Goal: Task Accomplishment & Management: Use online tool/utility

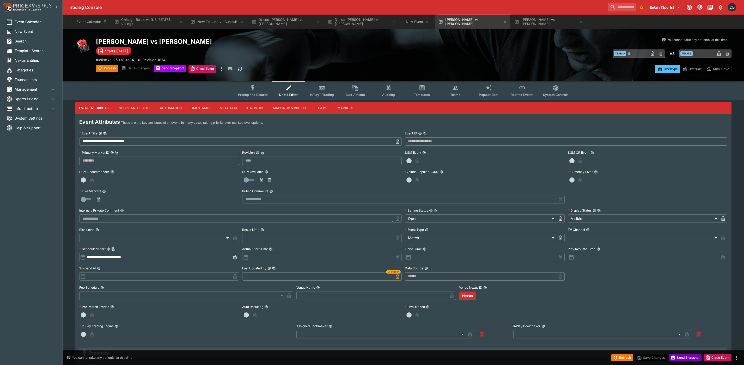
scroll to position [143, 0]
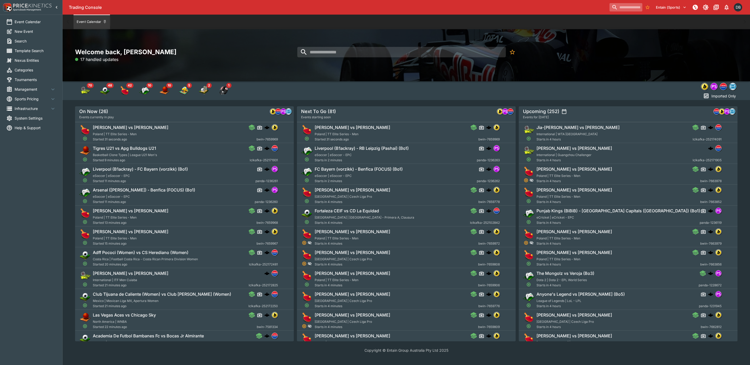
click at [609, 8] on input "search" at bounding box center [625, 7] width 33 height 8
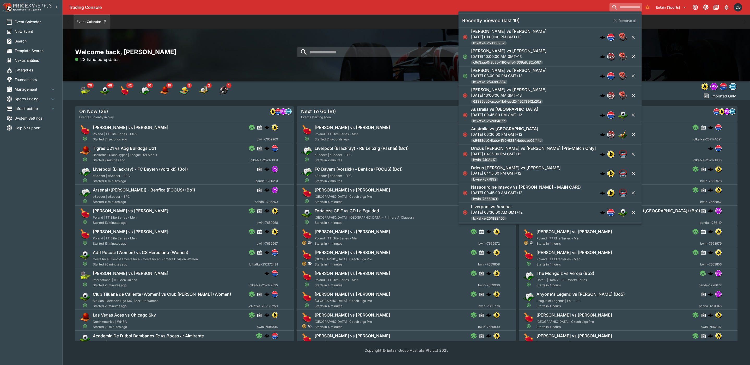
paste input "**********"
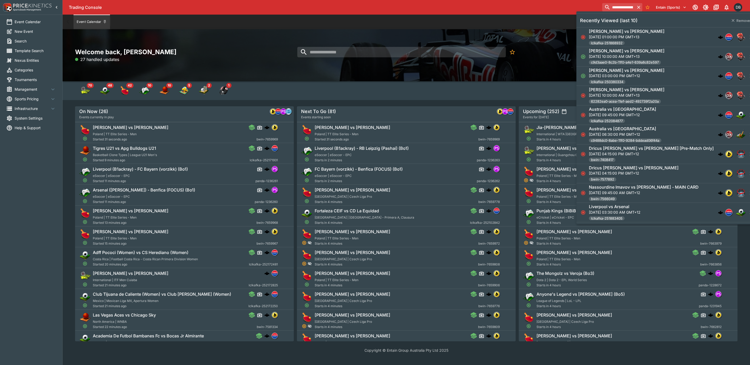
scroll to position [0, 28]
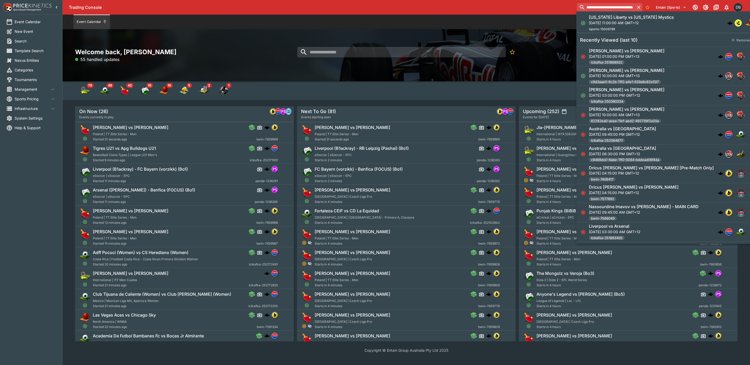
type input "**********"
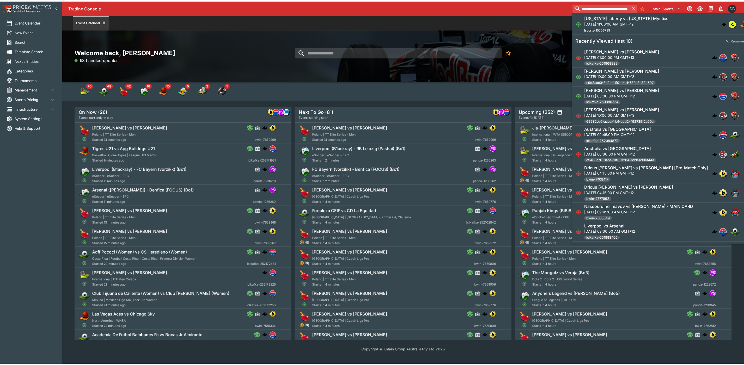
scroll to position [0, 0]
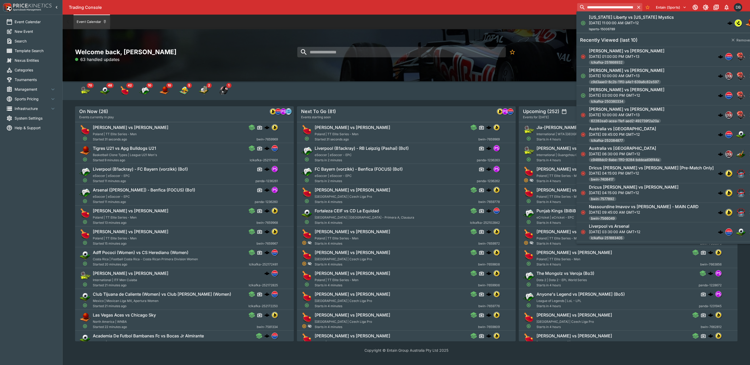
click at [602, 20] on p "[DATE] 11:00:00 AM GMT+12" at bounding box center [631, 22] width 85 height 5
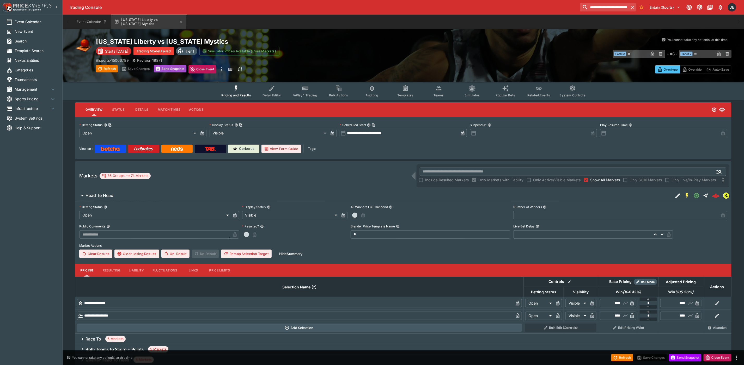
click at [173, 68] on button "Send Snapshot" at bounding box center [170, 68] width 33 height 7
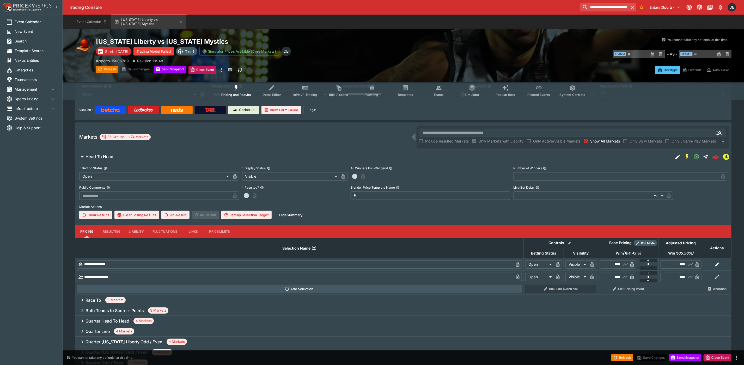
scroll to position [39, 0]
click at [107, 70] on button "Refresh" at bounding box center [107, 69] width 22 height 7
click at [107, 67] on button "Refresh" at bounding box center [107, 69] width 22 height 7
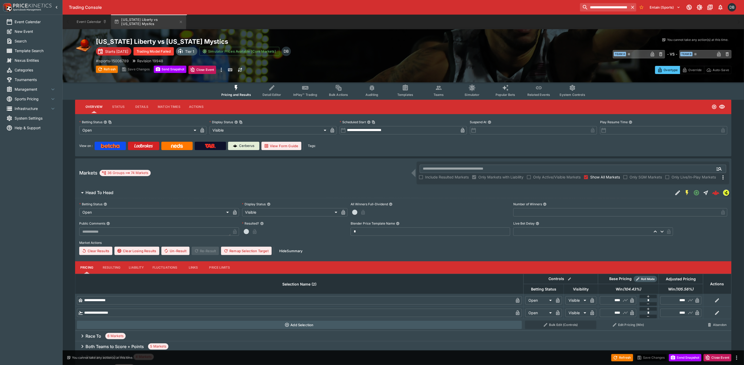
scroll to position [0, 0]
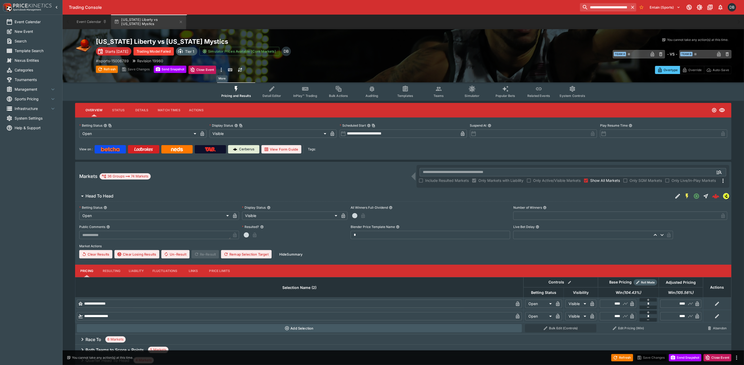
click at [222, 68] on icon "more" at bounding box center [221, 70] width 1 height 4
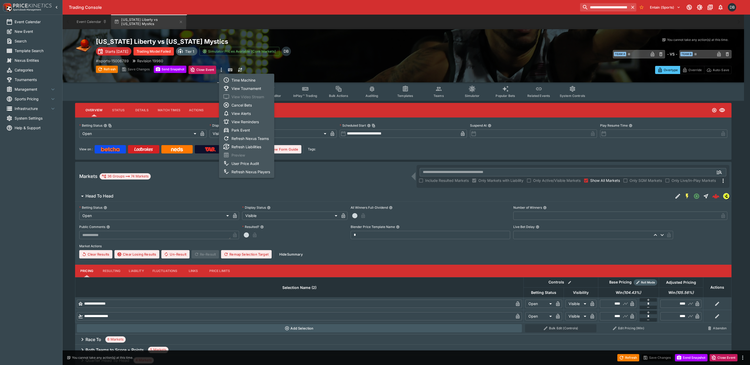
click at [238, 88] on li "View Tournament" at bounding box center [246, 88] width 55 height 8
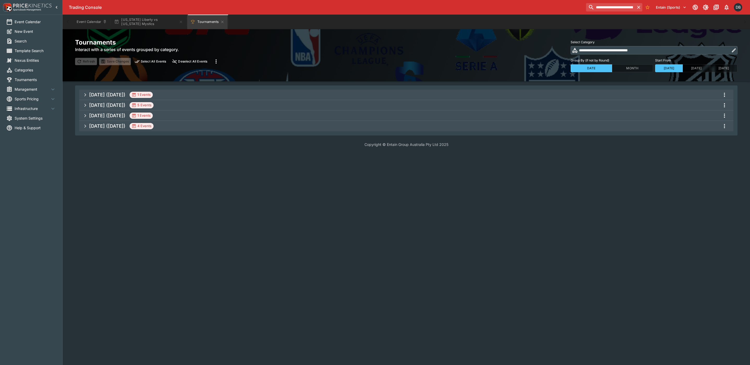
click at [201, 94] on span "Sep 2025 (2025-09-09) 1 Events" at bounding box center [409, 94] width 640 height 9
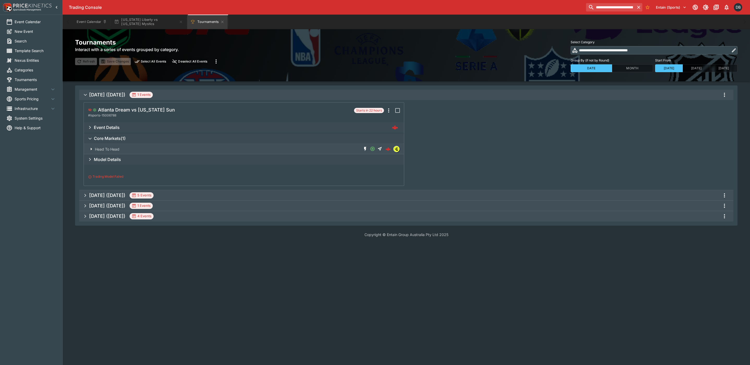
click at [185, 190] on button "Sep 2025 (2025-09-10) 5 Events" at bounding box center [406, 195] width 654 height 10
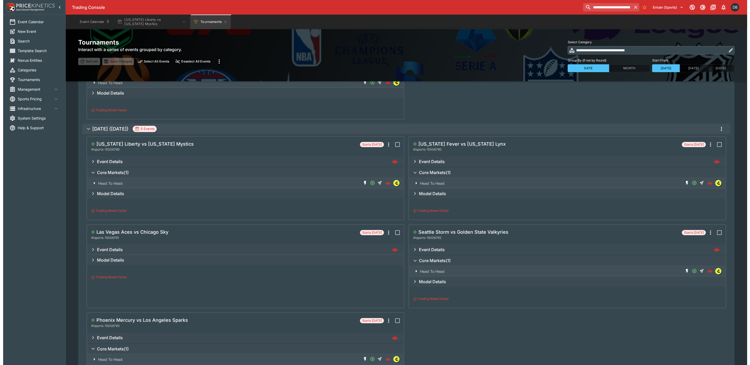
scroll to position [78, 0]
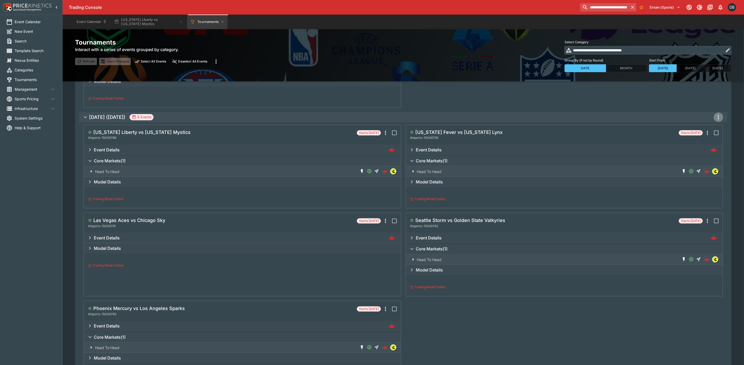
click at [718, 117] on icon "more" at bounding box center [718, 117] width 6 height 6
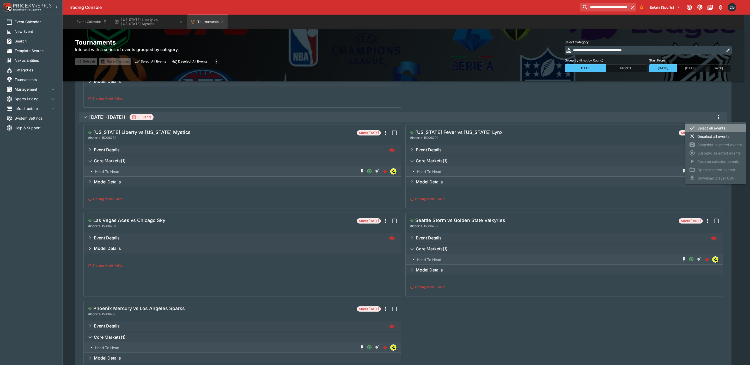
click at [704, 128] on li "Select all events" at bounding box center [715, 128] width 61 height 8
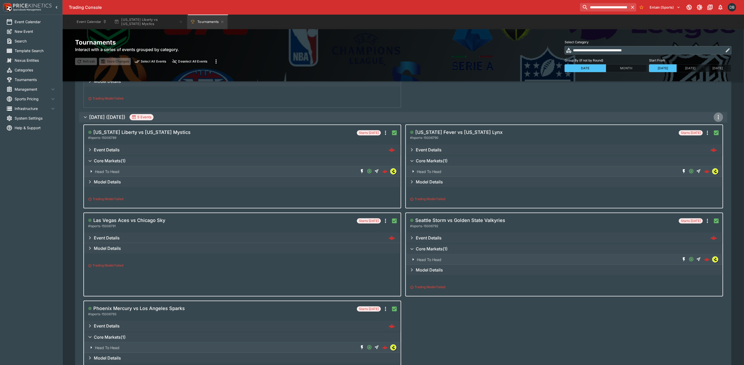
click at [718, 118] on icon "more" at bounding box center [718, 117] width 1 height 4
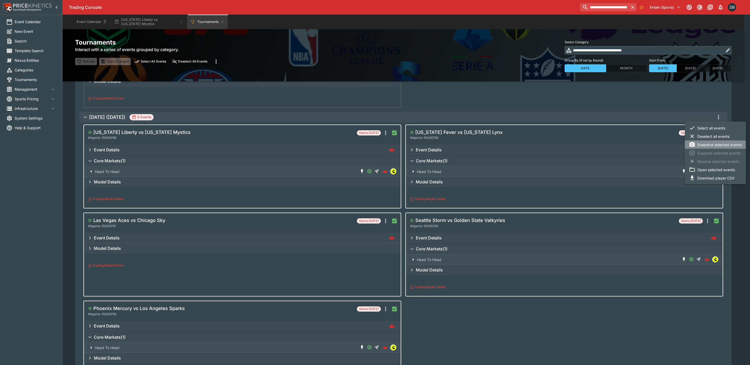
click at [707, 145] on li "Snapshot selected events" at bounding box center [715, 144] width 61 height 8
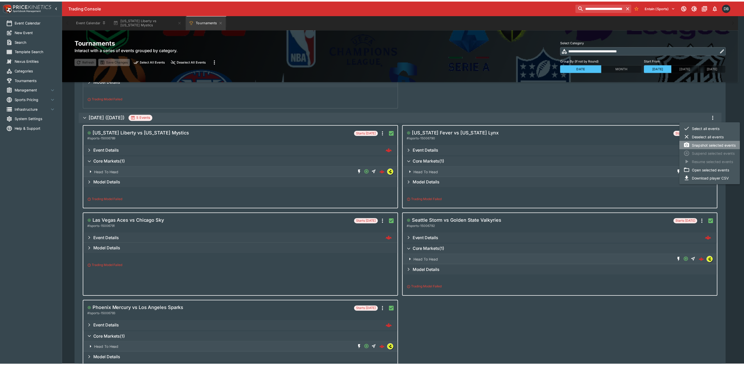
scroll to position [0, 0]
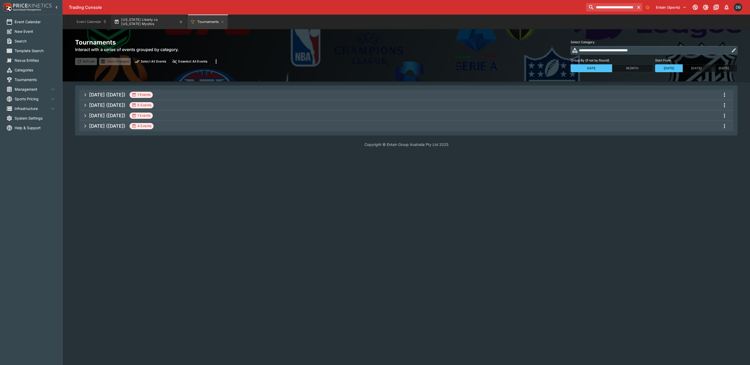
click at [149, 22] on button "[US_STATE] Liberty vs [US_STATE] Mystics" at bounding box center [148, 22] width 75 height 15
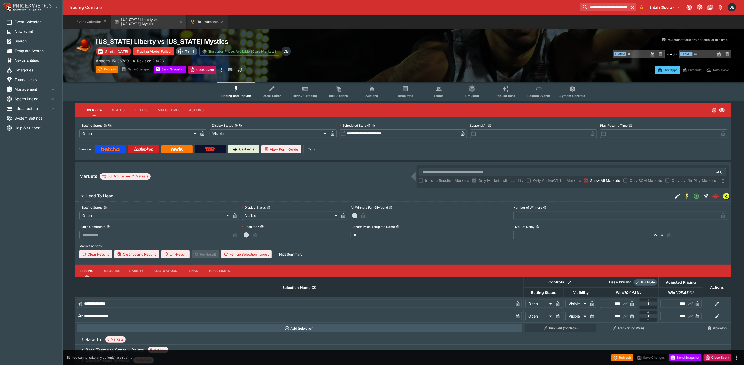
click at [207, 21] on button "Tournaments" at bounding box center [207, 22] width 40 height 15
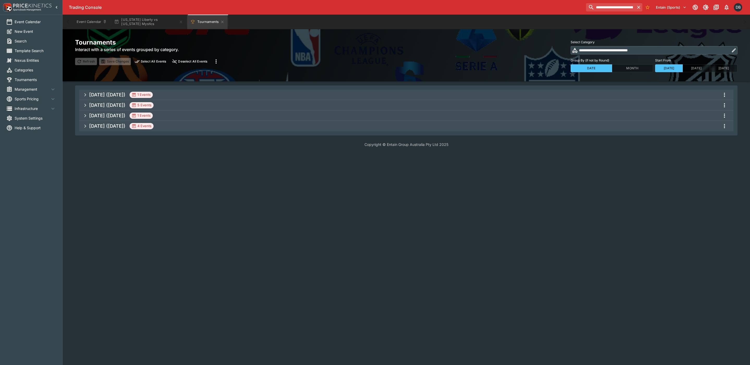
click at [213, 106] on span "Sep 2025 (2025-09-10) 5 Events" at bounding box center [409, 105] width 640 height 9
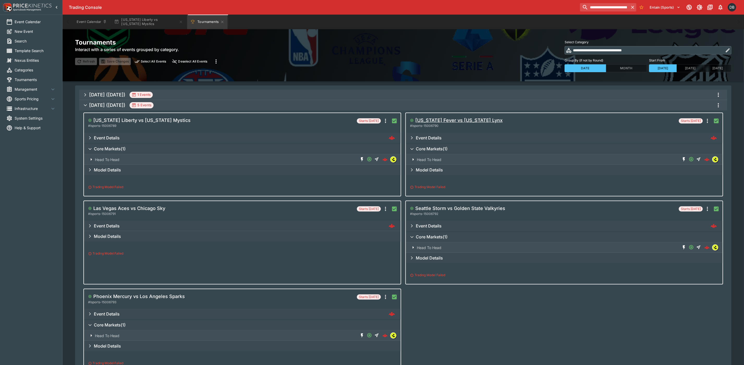
click at [431, 121] on h5 "[US_STATE] Fever vs [US_STATE] Lynx" at bounding box center [458, 120] width 87 height 6
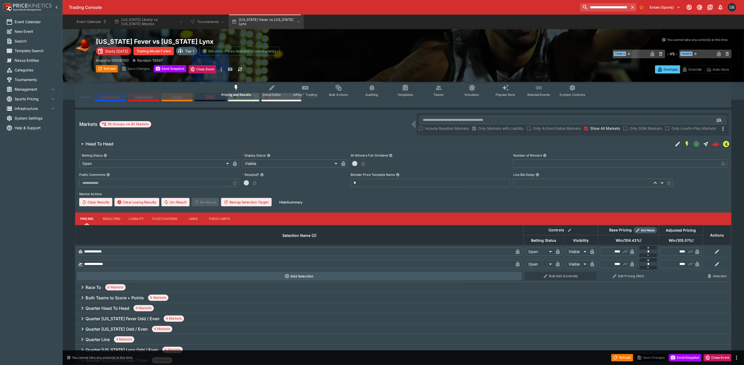
scroll to position [39, 0]
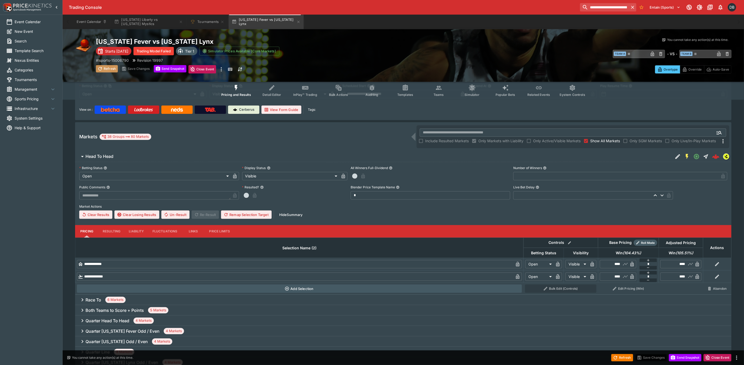
click at [104, 67] on button "Refresh" at bounding box center [107, 68] width 22 height 7
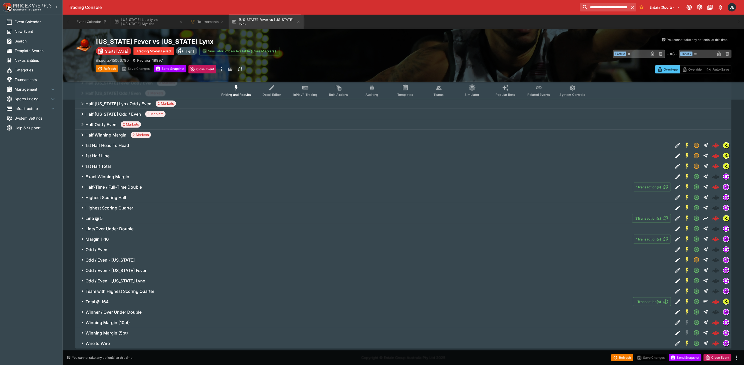
scroll to position [373, 0]
click at [134, 215] on span "Line @ 5" at bounding box center [356, 216] width 542 height 5
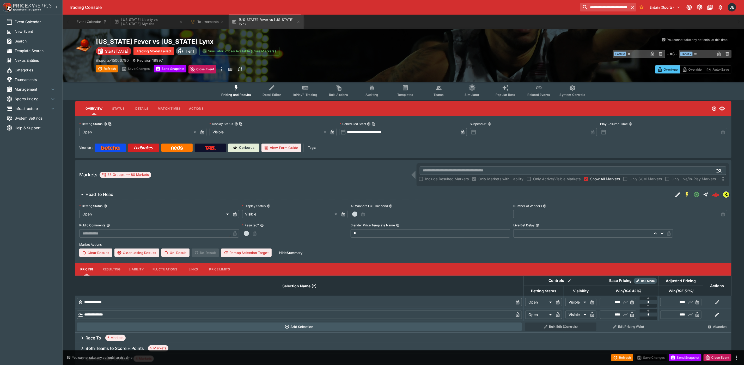
scroll to position [0, 0]
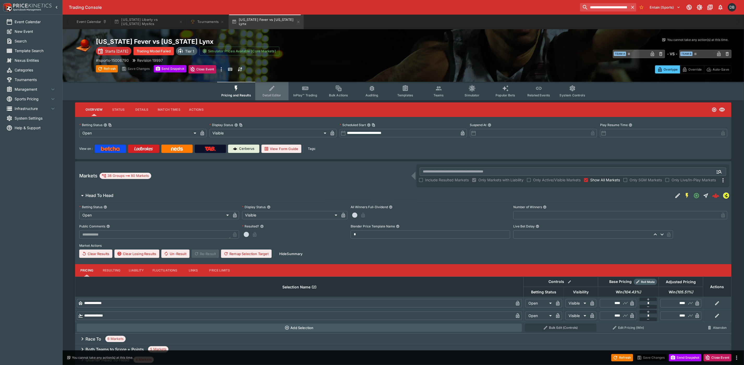
click at [272, 91] on icon "Event type filters" at bounding box center [271, 88] width 7 height 7
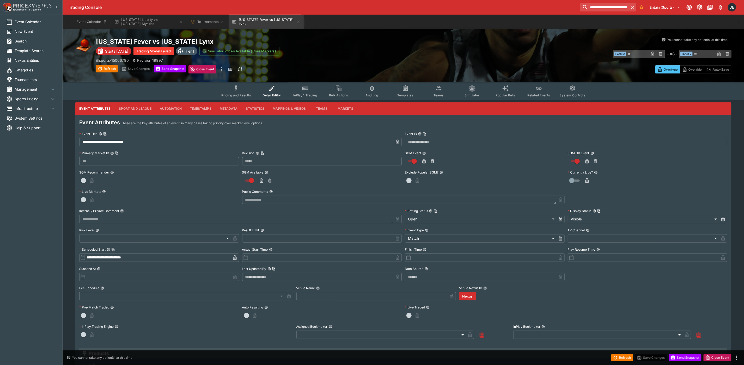
click at [86, 142] on input "**********" at bounding box center [236, 142] width 314 height 8
drag, startPoint x: 84, startPoint y: 143, endPoint x: 70, endPoint y: 143, distance: 14.1
click at [70, 143] on div "**********" at bounding box center [403, 290] width 681 height 376
click at [109, 143] on input "**********" at bounding box center [236, 142] width 314 height 8
click at [232, 94] on span "Pricing and Results" at bounding box center [236, 95] width 30 height 4
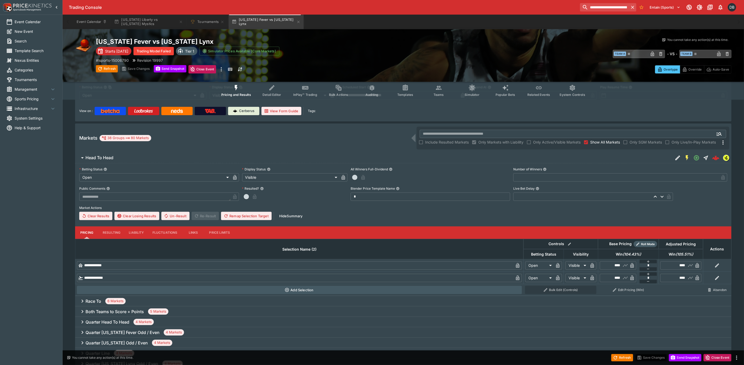
scroll to position [78, 0]
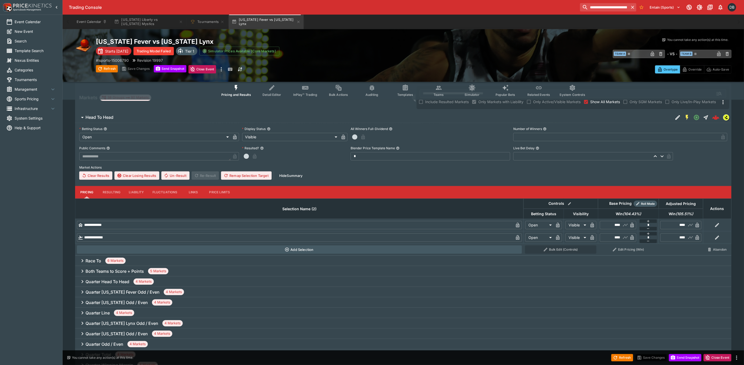
click at [714, 225] on button "button" at bounding box center [717, 225] width 8 height 8
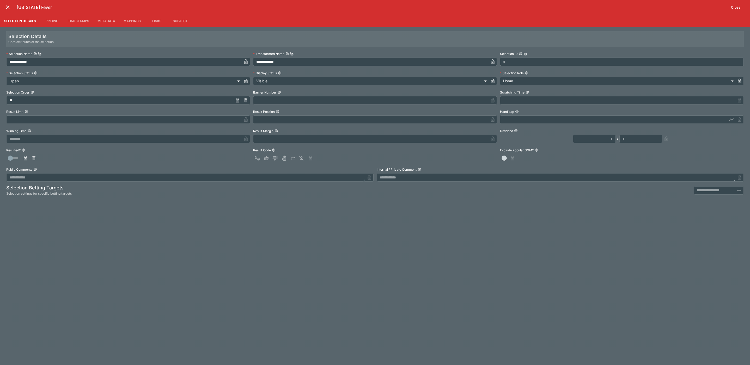
click at [48, 61] on input "**********" at bounding box center [123, 62] width 235 height 8
click at [321, 63] on input "**********" at bounding box center [370, 62] width 235 height 8
click at [8, 5] on icon "close" at bounding box center [8, 7] width 6 height 6
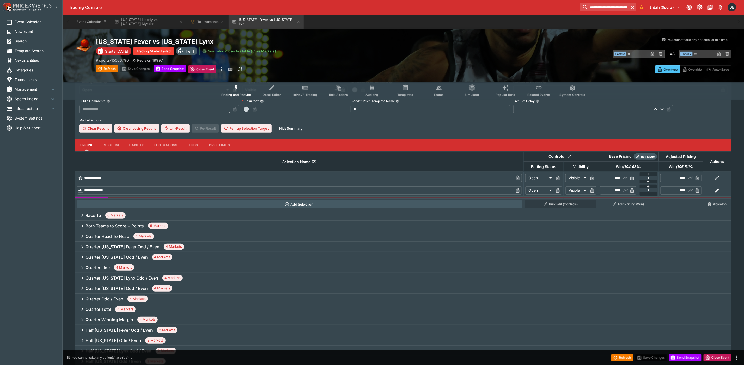
scroll to position [0, 0]
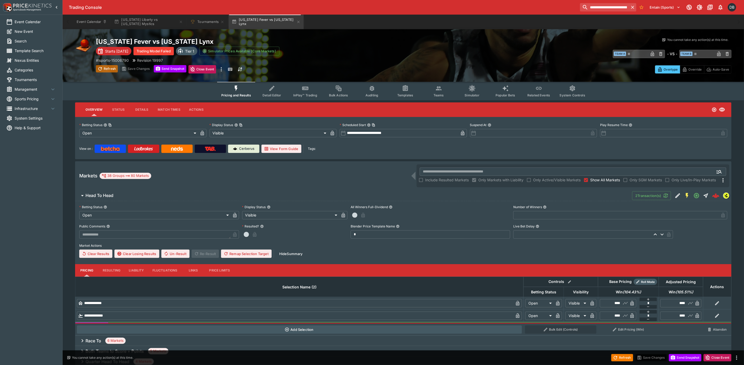
click at [105, 67] on button "Refresh" at bounding box center [107, 68] width 22 height 7
click at [124, 134] on body "**********" at bounding box center [372, 369] width 744 height 739
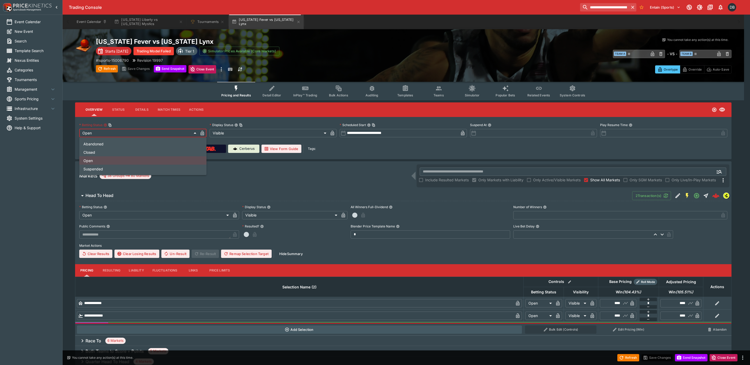
click at [119, 168] on li "Suspended" at bounding box center [142, 169] width 127 height 8
type input "**********"
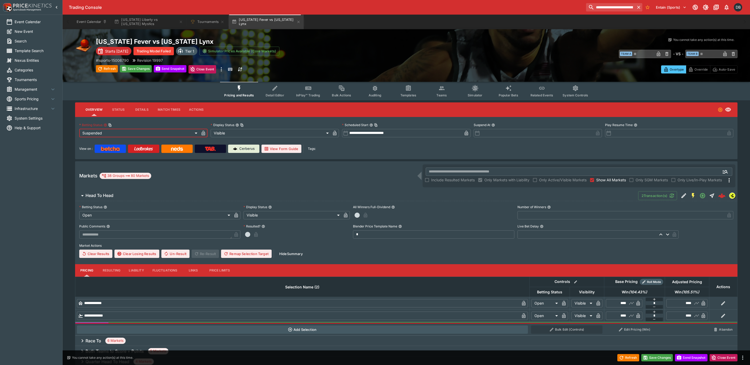
click at [224, 132] on body "**********" at bounding box center [375, 369] width 750 height 739
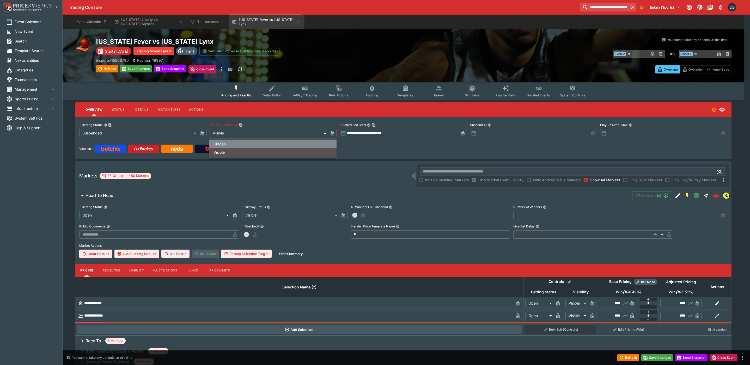
click at [229, 143] on li "Hidden" at bounding box center [272, 144] width 127 height 8
type input "******"
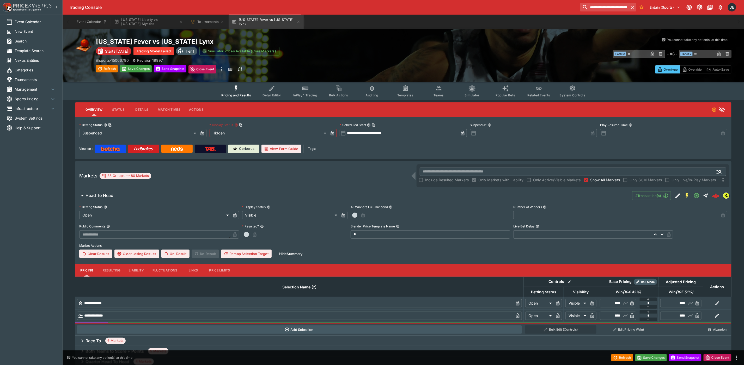
click at [201, 133] on icon "button" at bounding box center [202, 134] width 3 height 2
click at [334, 133] on icon "button" at bounding box center [332, 133] width 5 height 5
click at [202, 20] on button "Tournaments" at bounding box center [207, 22] width 40 height 15
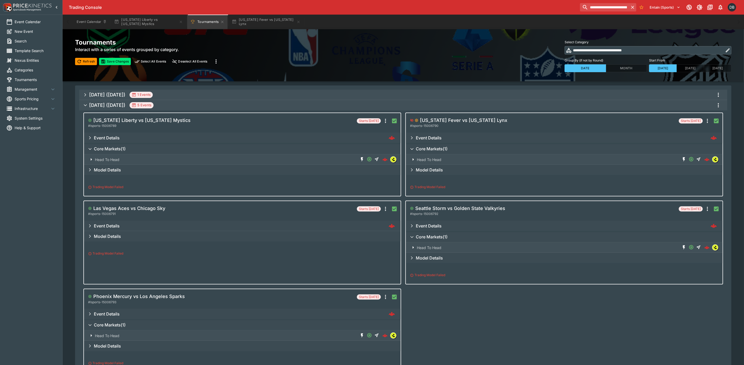
click at [99, 137] on h6 "Event Details" at bounding box center [107, 137] width 26 height 5
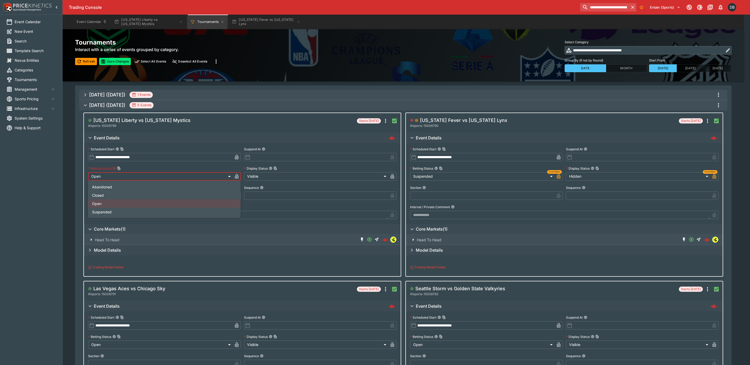
click at [100, 177] on body "**********" at bounding box center [375, 330] width 750 height 661
click at [110, 193] on li "Closed" at bounding box center [164, 195] width 153 height 8
type input "**********"
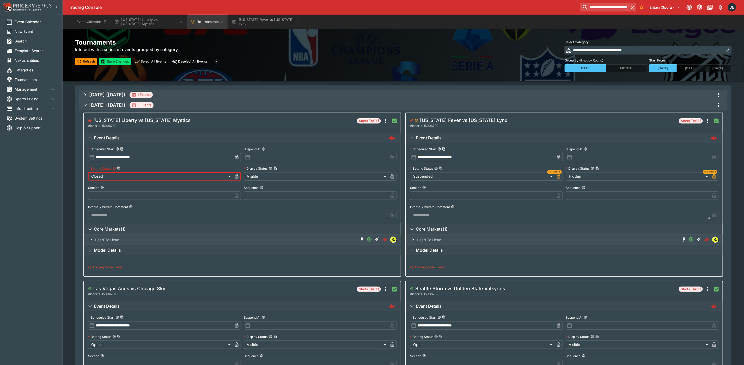
click at [237, 177] on icon "button" at bounding box center [236, 177] width 3 height 2
click at [266, 176] on body "**********" at bounding box center [372, 330] width 744 height 661
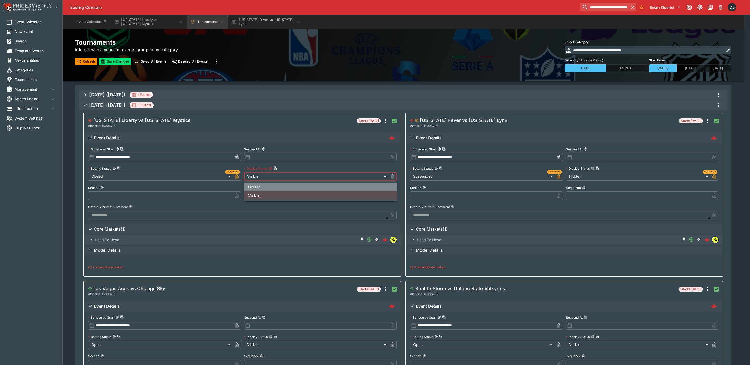
click at [268, 186] on li "Hidden" at bounding box center [320, 187] width 153 height 8
type input "******"
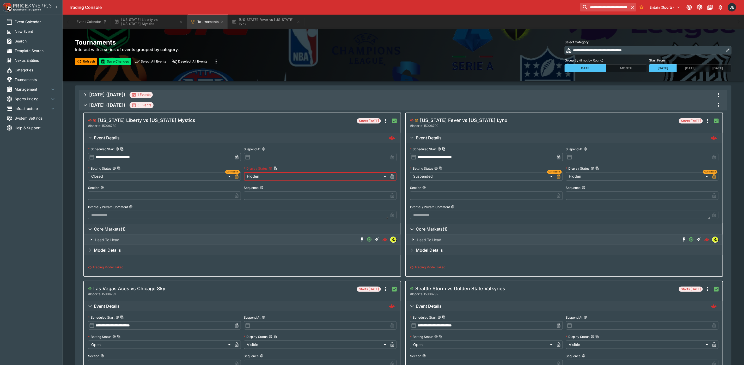
click at [392, 176] on icon "button" at bounding box center [392, 177] width 3 height 2
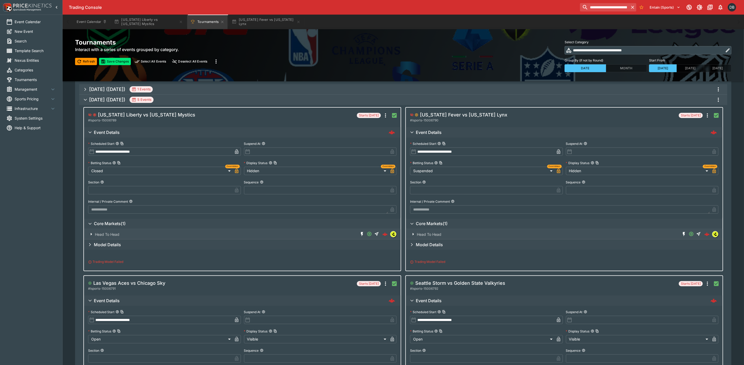
scroll to position [117, 0]
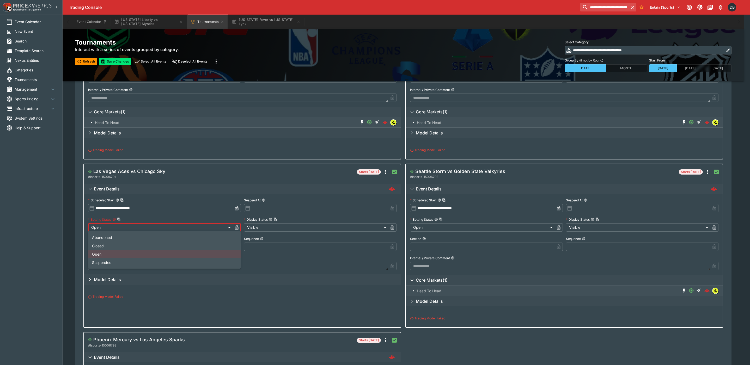
click at [163, 225] on body "**********" at bounding box center [375, 213] width 750 height 661
click at [144, 245] on li "Closed" at bounding box center [164, 246] width 153 height 8
type input "**********"
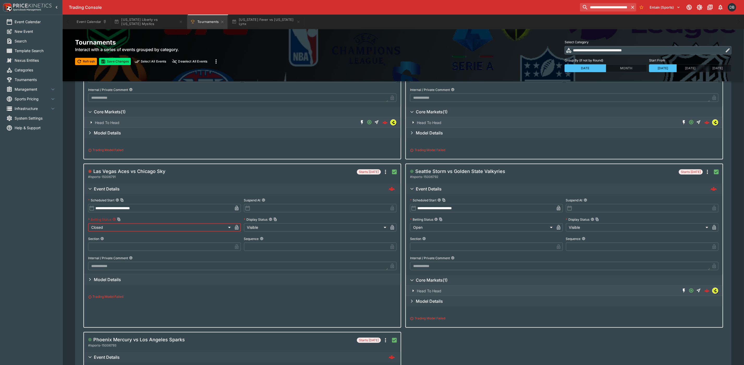
click at [258, 228] on body "**********" at bounding box center [372, 213] width 744 height 661
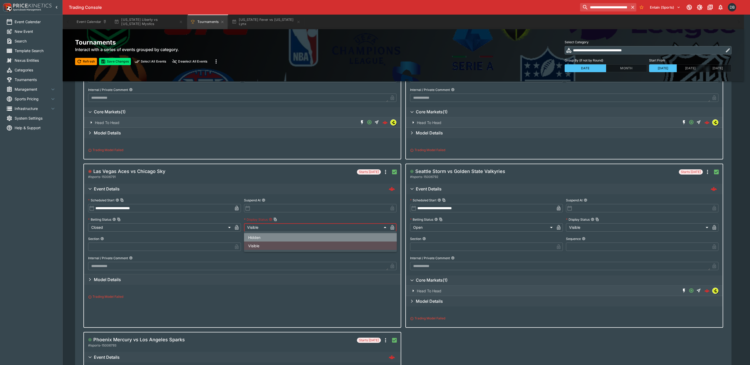
click at [260, 237] on li "Hidden" at bounding box center [320, 237] width 153 height 8
type input "******"
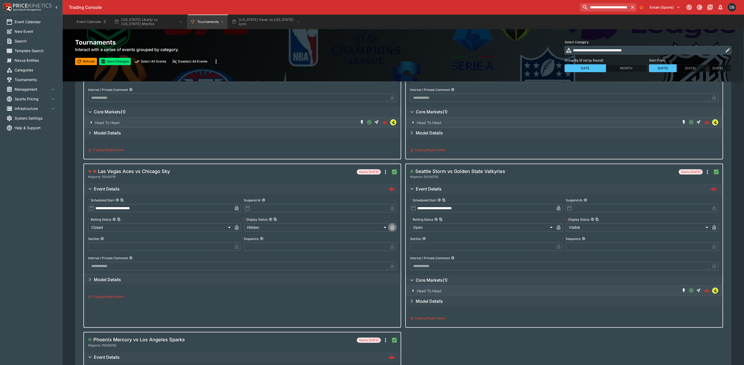
click at [392, 227] on icon "button" at bounding box center [392, 228] width 3 height 2
click at [235, 226] on icon "button" at bounding box center [236, 227] width 5 height 5
click at [445, 229] on body "**********" at bounding box center [372, 213] width 744 height 661
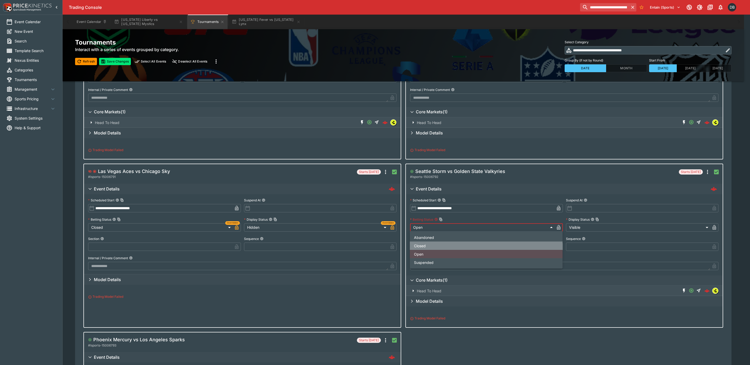
click at [445, 246] on li "Closed" at bounding box center [486, 246] width 153 height 8
type input "**********"
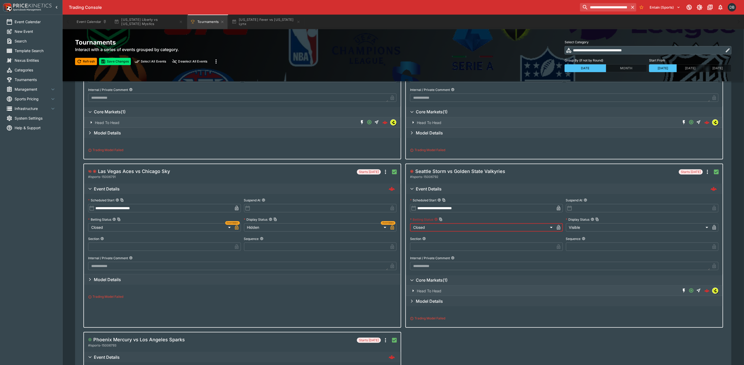
click at [558, 227] on icon "button" at bounding box center [558, 228] width 3 height 2
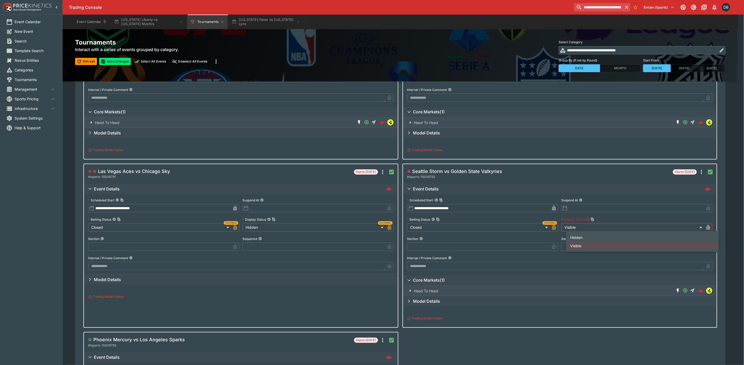
click at [594, 227] on body "**********" at bounding box center [372, 213] width 744 height 661
click at [587, 237] on li "Hidden" at bounding box center [642, 237] width 153 height 8
type input "******"
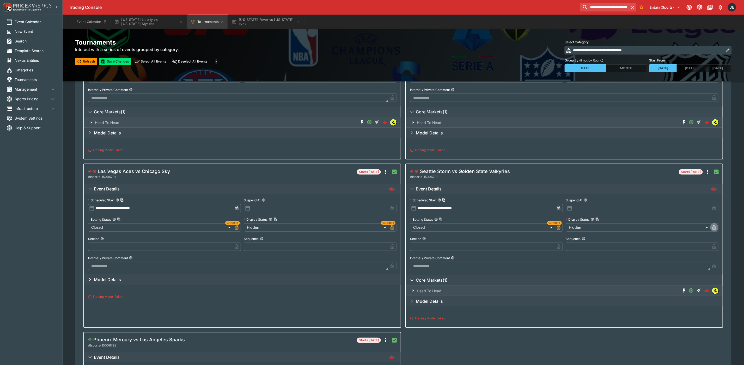
click at [713, 225] on icon "button" at bounding box center [713, 227] width 5 height 5
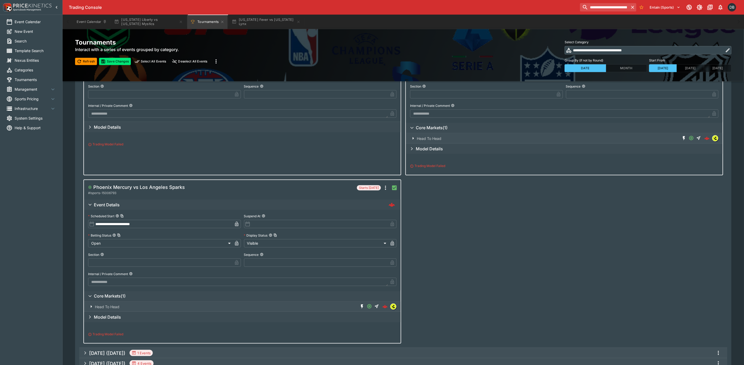
scroll to position [274, 0]
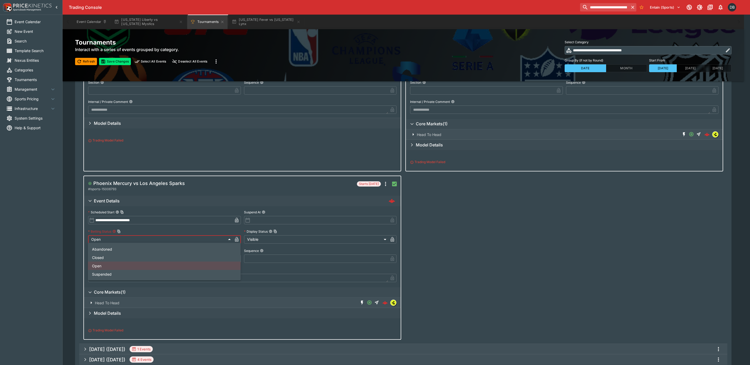
click at [199, 236] on body "**********" at bounding box center [375, 56] width 750 height 661
click at [161, 259] on li "Closed" at bounding box center [164, 257] width 153 height 8
type input "**********"
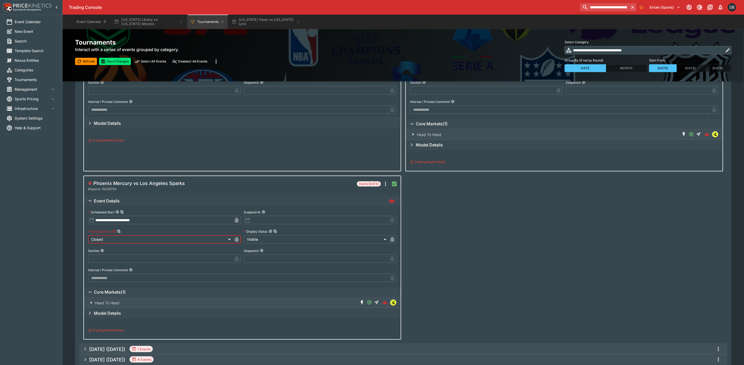
click at [262, 241] on body "**********" at bounding box center [372, 56] width 744 height 661
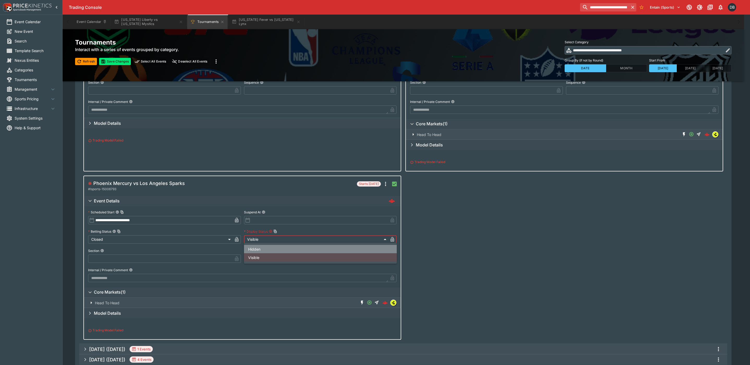
click at [261, 247] on li "Hidden" at bounding box center [320, 249] width 153 height 8
type input "******"
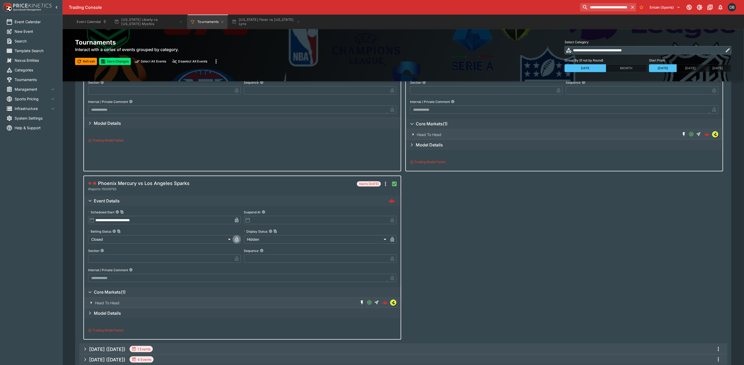
click at [239, 240] on icon "button" at bounding box center [236, 239] width 5 height 5
click at [392, 238] on icon "button" at bounding box center [391, 239] width 3 height 5
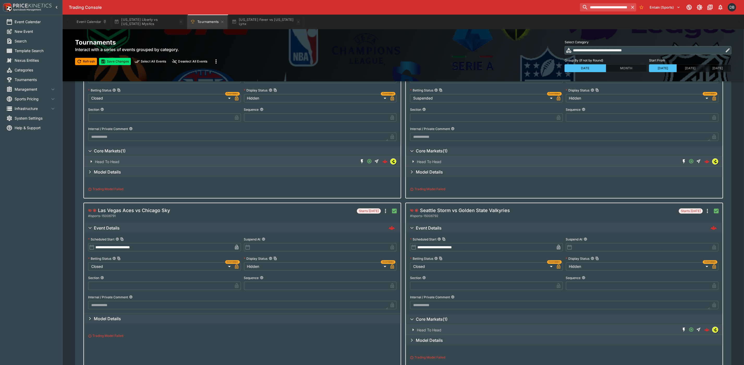
scroll to position [0, 0]
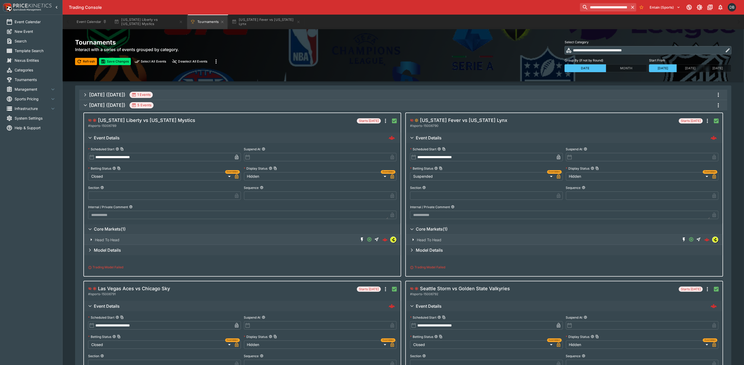
click at [718, 105] on icon "more" at bounding box center [718, 105] width 6 height 6
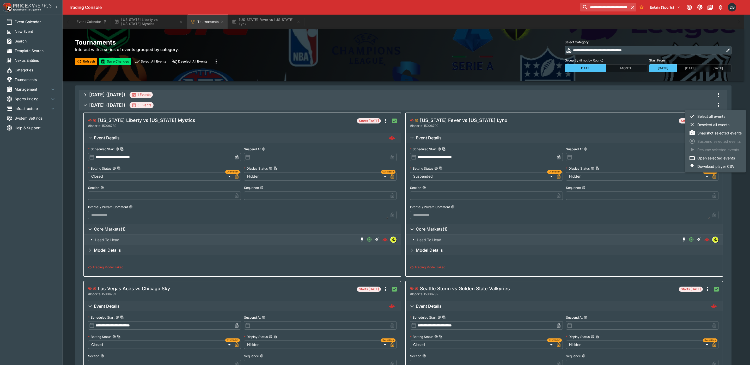
click at [737, 243] on div at bounding box center [375, 182] width 750 height 365
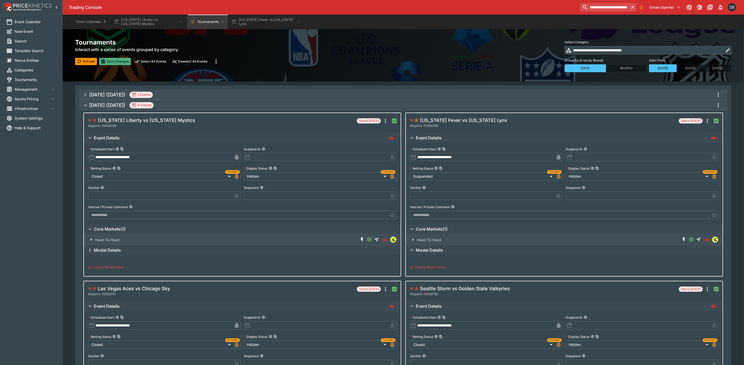
click at [112, 62] on button "Save Changes" at bounding box center [115, 61] width 32 height 7
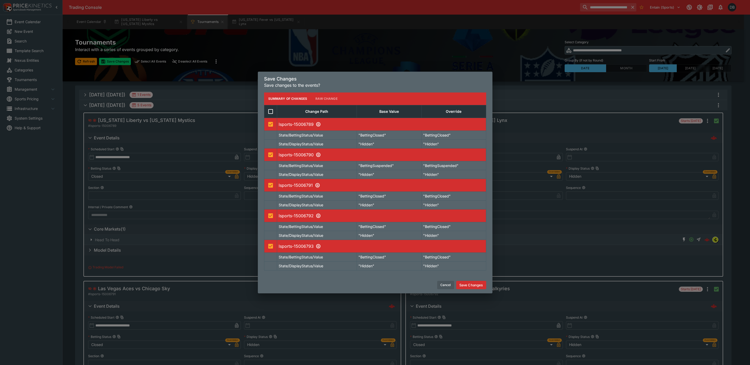
click at [466, 285] on button "Save Changes" at bounding box center [471, 285] width 30 height 8
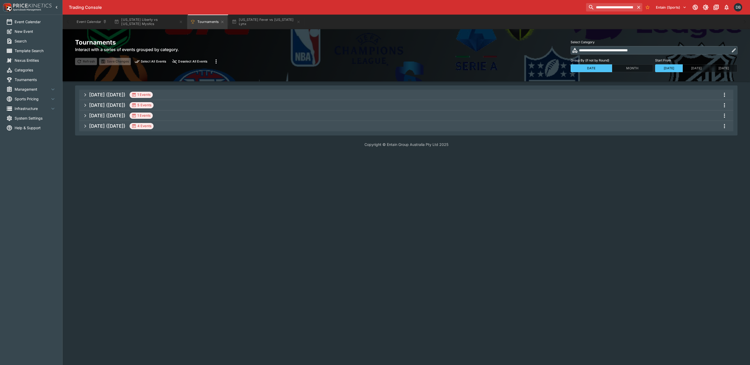
click at [205, 106] on span "Sep 2025 (2025-09-10) 5 Events" at bounding box center [409, 105] width 640 height 9
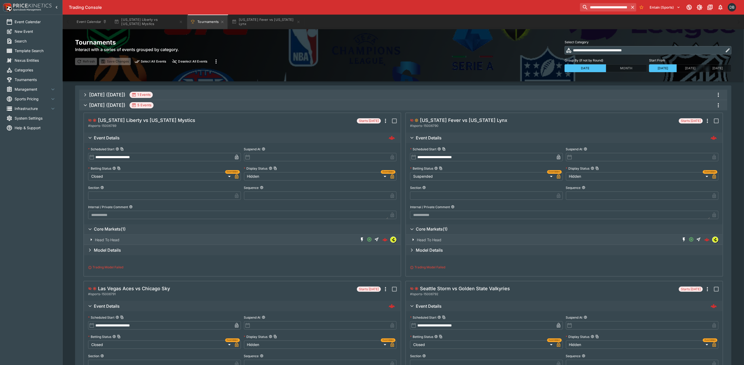
click at [199, 91] on span "Sep 2025 (2025-09-09) 1 Events" at bounding box center [406, 94] width 634 height 9
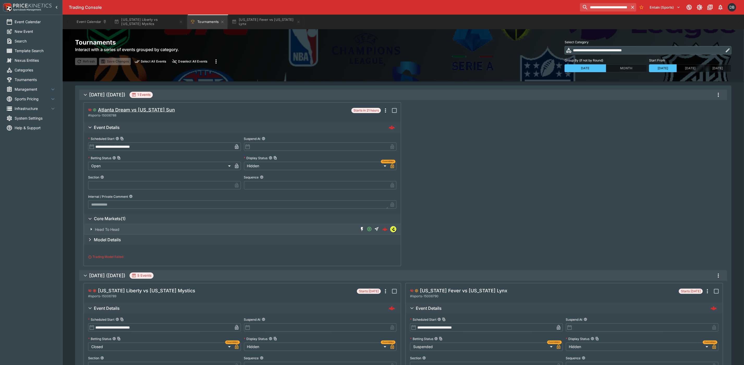
click at [139, 110] on h5 "Atlanta Dream vs Connecticut Sun" at bounding box center [136, 110] width 77 height 6
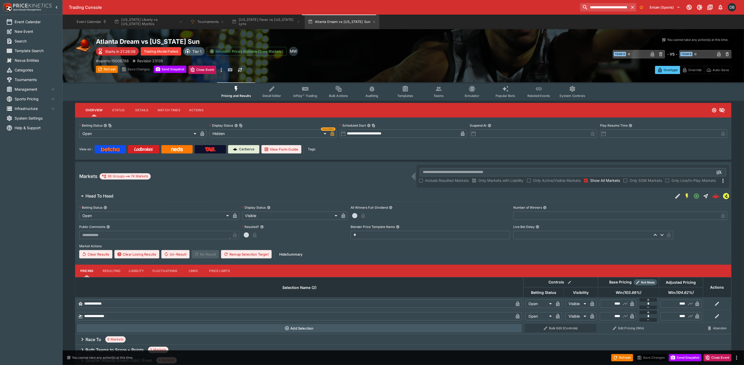
type input "****"
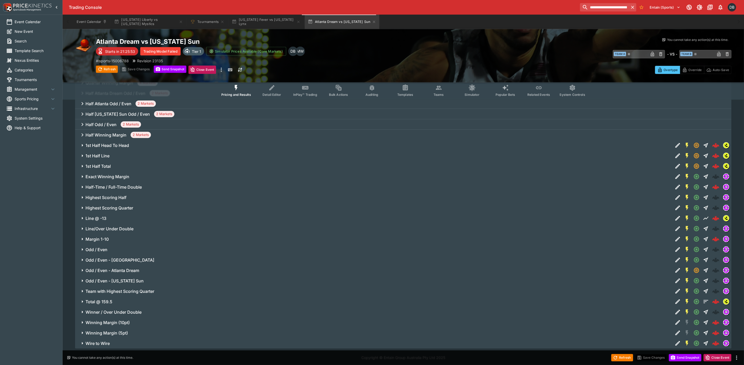
scroll to position [352, 0]
click at [81, 320] on icon "button" at bounding box center [82, 321] width 6 height 6
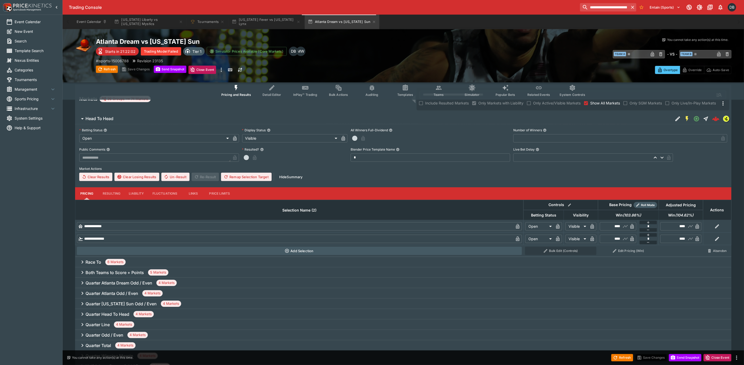
scroll to position [0, 0]
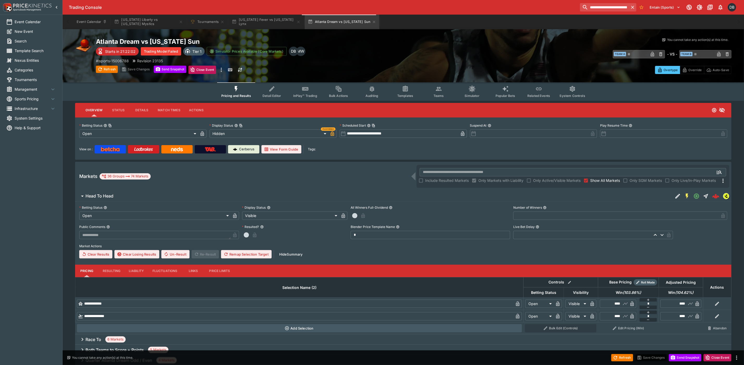
click at [436, 91] on icon "Event type filters" at bounding box center [438, 88] width 7 height 7
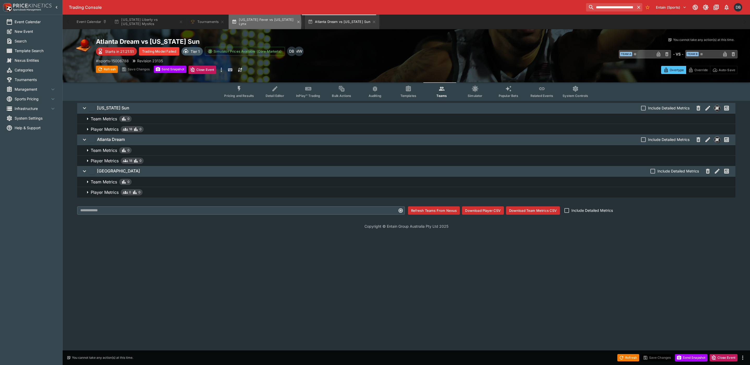
click at [251, 23] on button "[US_STATE] Fever vs [US_STATE] Lynx" at bounding box center [266, 22] width 75 height 15
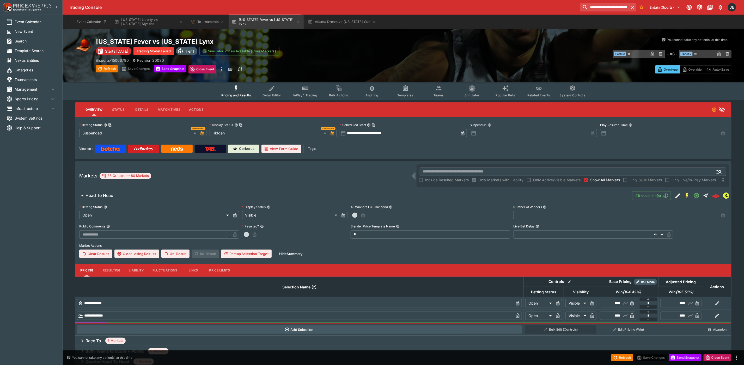
click at [440, 91] on icon "Event type filters" at bounding box center [438, 88] width 7 height 7
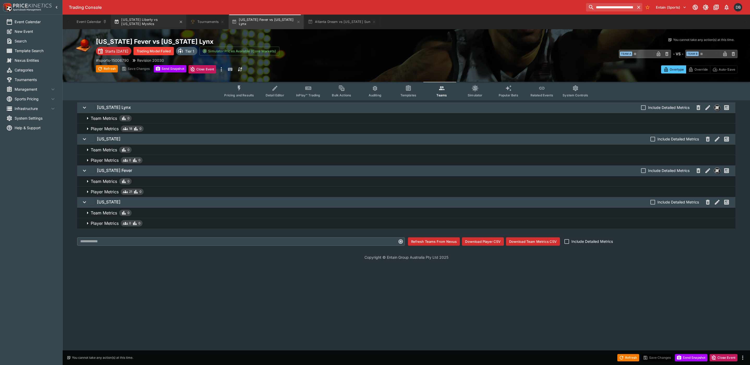
click at [143, 21] on button "[US_STATE] Liberty vs [US_STATE] Mystics" at bounding box center [148, 22] width 75 height 15
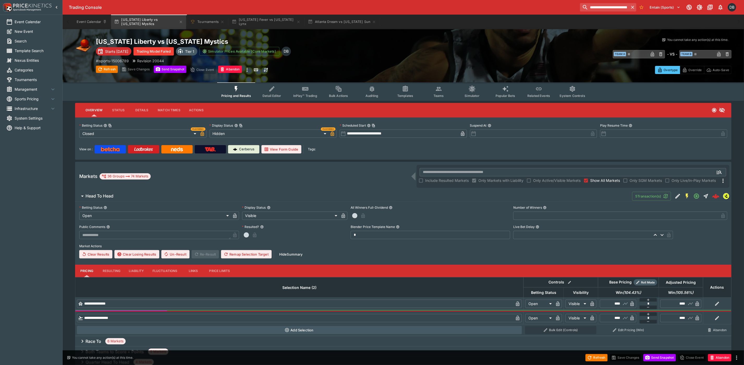
click at [437, 96] on span "Teams" at bounding box center [438, 96] width 10 height 4
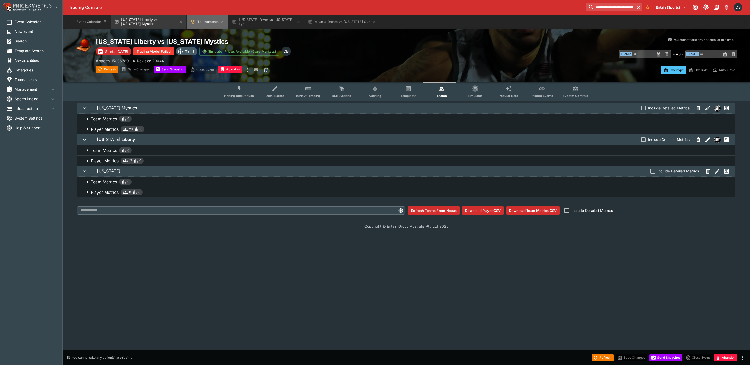
click at [201, 24] on button "Tournaments" at bounding box center [207, 22] width 40 height 15
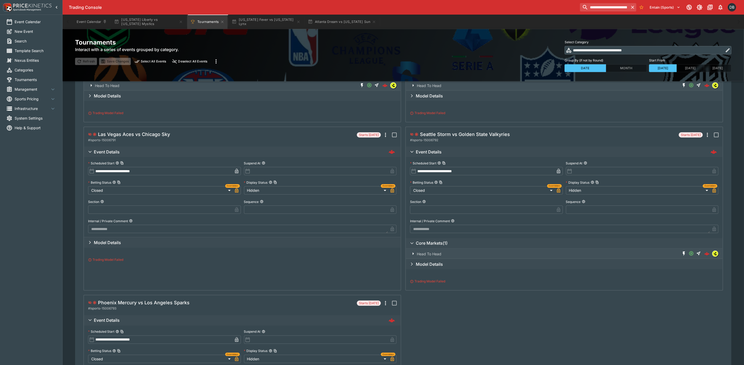
scroll to position [313, 0]
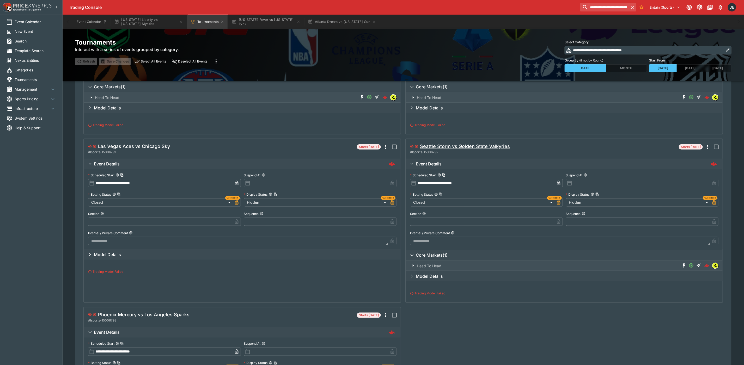
click at [459, 147] on h5 "Seattle Storm vs Golden State Valkyries" at bounding box center [465, 146] width 90 height 6
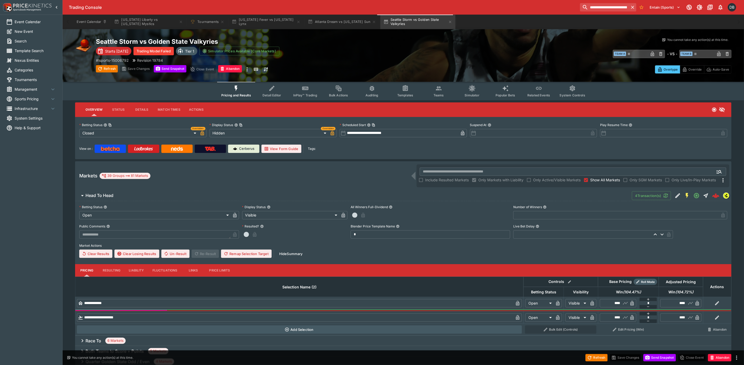
click at [440, 94] on span "Teams" at bounding box center [438, 95] width 10 height 4
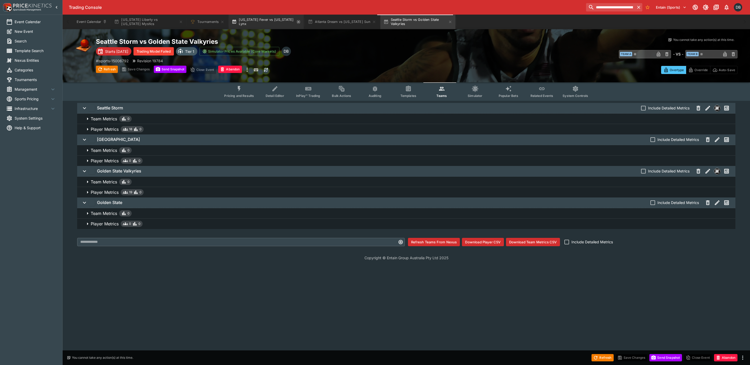
click at [297, 21] on icon "button" at bounding box center [298, 22] width 4 height 4
click at [299, 21] on icon "button" at bounding box center [298, 22] width 2 height 2
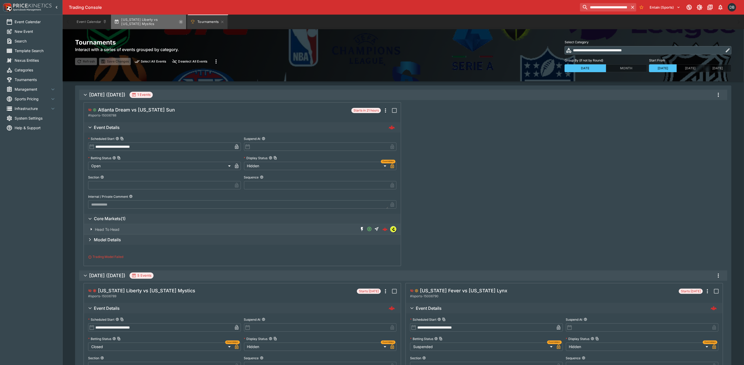
click at [181, 21] on icon "button" at bounding box center [181, 22] width 2 height 2
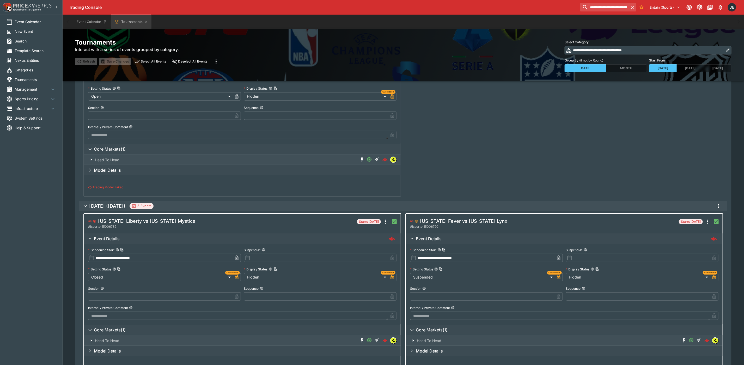
scroll to position [117, 0]
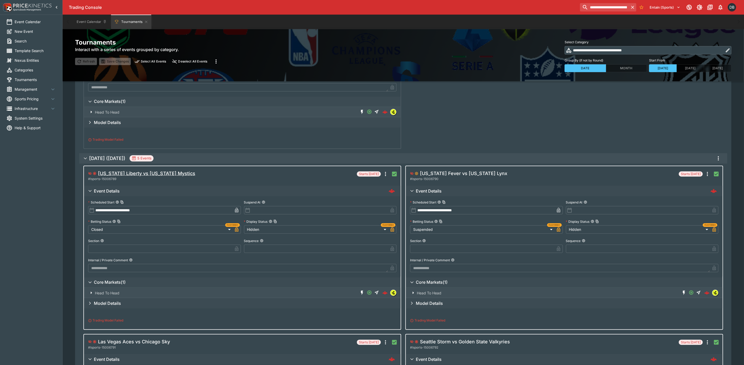
click at [149, 174] on h5 "[US_STATE] Liberty vs [US_STATE] Mystics" at bounding box center [146, 173] width 97 height 6
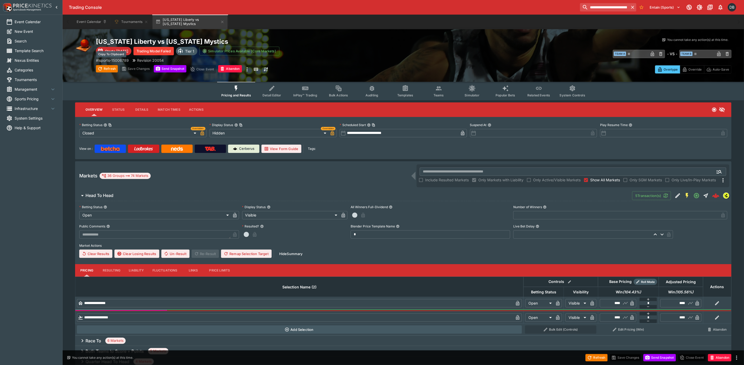
click at [113, 60] on p "# lsports-15006789" at bounding box center [112, 60] width 33 height 5
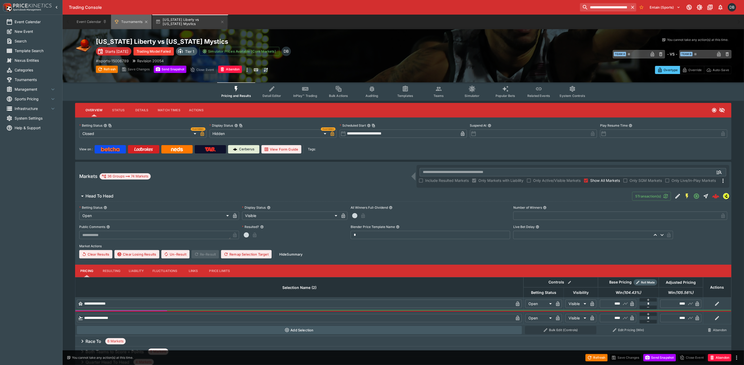
click at [132, 22] on button "Tournaments" at bounding box center [131, 22] width 40 height 15
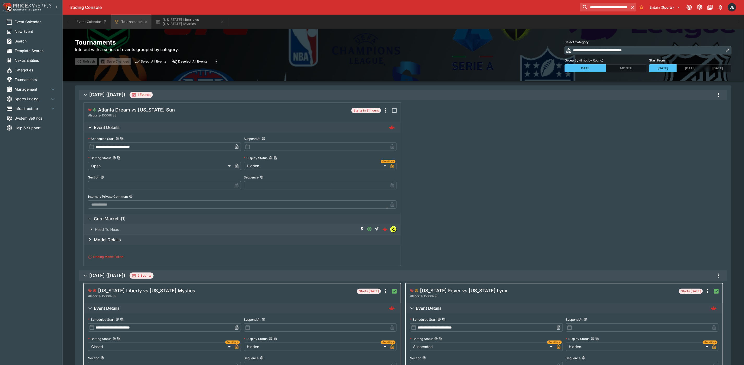
click at [136, 110] on h5 "Atlanta Dream vs Connecticut Sun" at bounding box center [136, 110] width 77 height 6
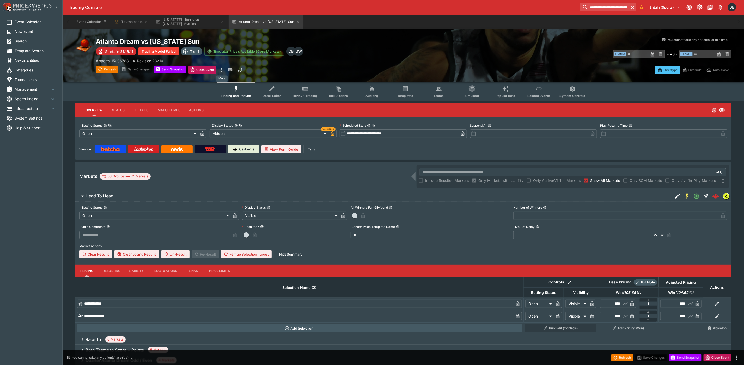
click at [221, 70] on icon "more" at bounding box center [221, 70] width 6 height 6
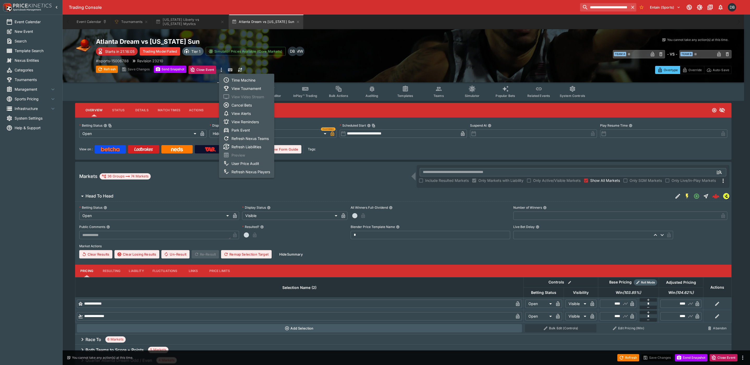
click at [191, 90] on div at bounding box center [375, 182] width 750 height 365
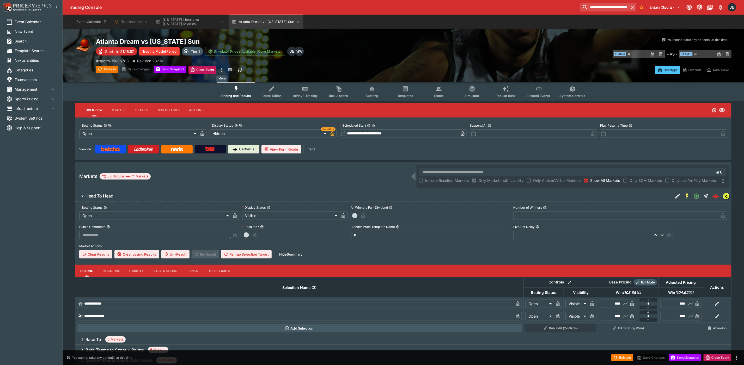
click at [221, 68] on icon "more" at bounding box center [221, 70] width 6 height 6
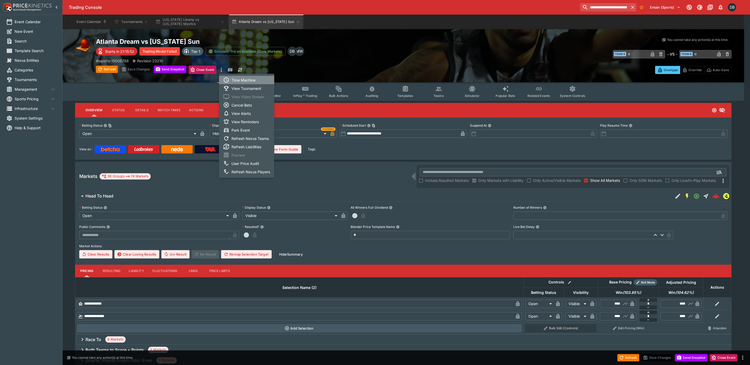
click at [239, 79] on li "Time Machine" at bounding box center [246, 80] width 55 height 8
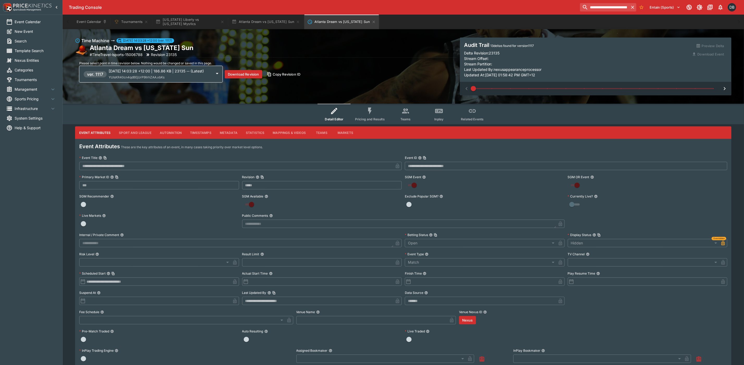
click at [140, 132] on button "Sport and League" at bounding box center [135, 132] width 41 height 13
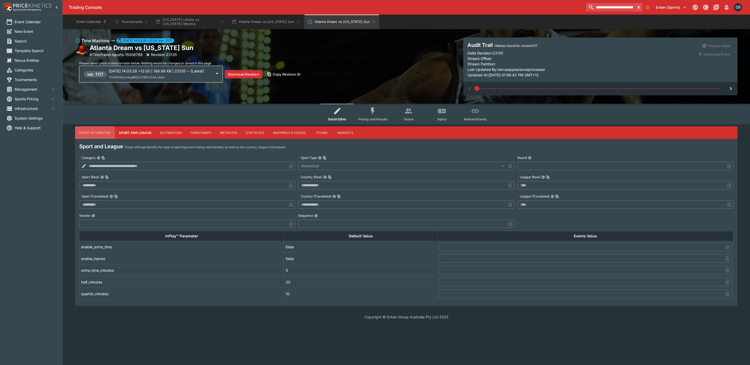
click at [100, 132] on button "Event Attributes" at bounding box center [95, 132] width 40 height 13
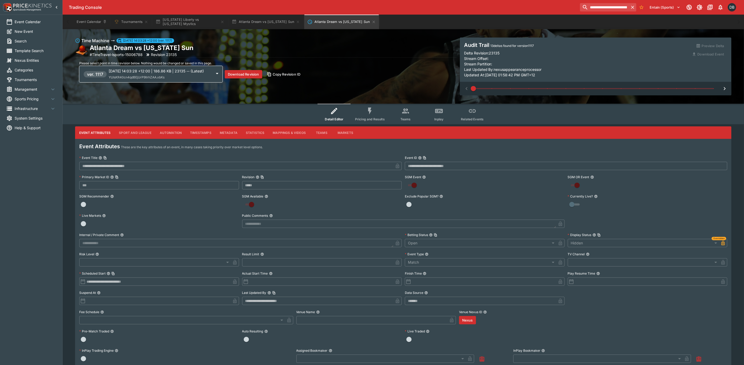
click at [360, 115] on button "Pricing and Results" at bounding box center [370, 114] width 38 height 21
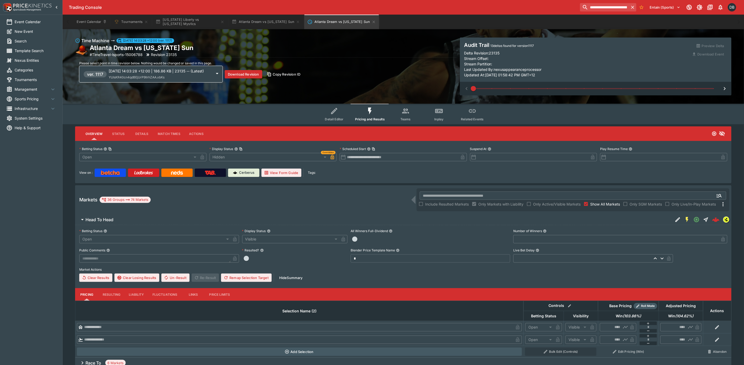
click at [152, 74] on p "2025-09-08 14:03:28 +12:00 | 186.86 KB | 23135 -- (Latest)" at bounding box center [160, 70] width 103 height 5
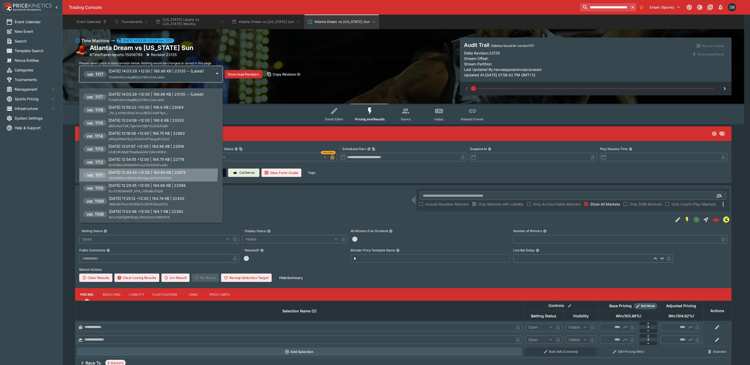
click at [132, 169] on li "ver. 1111 2025-09-08 12:40:44 +12:00 | 184.69 KB | 22674 2W2B68DyH3fkE5c8N4egLd…" at bounding box center [150, 175] width 143 height 13
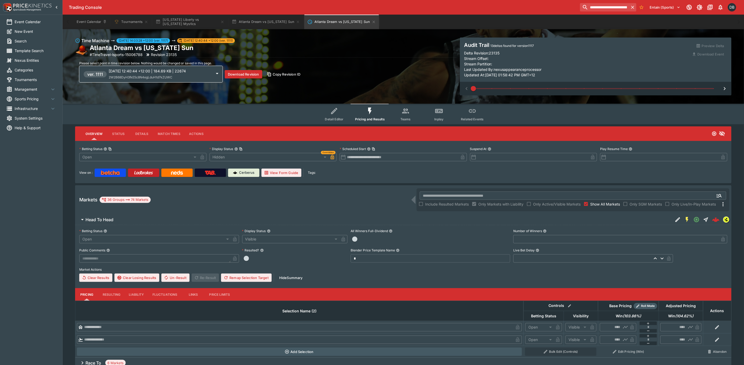
type input "****"
click at [148, 76] on span "2W2B68DyH3fkE5c8N4egLduH1d7kZUWC" at bounding box center [141, 77] width 64 height 4
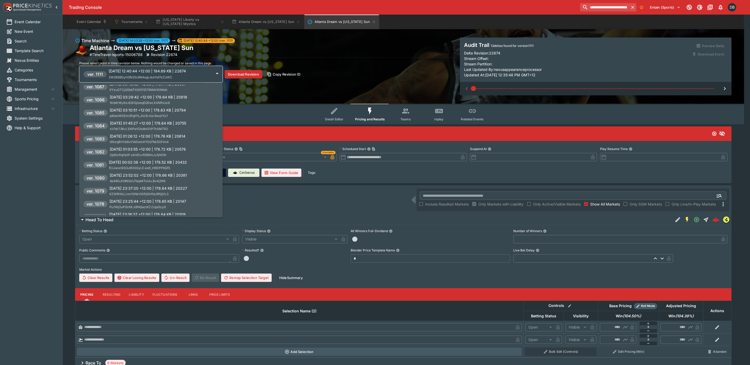
scroll to position [508, 0]
click at [136, 178] on p "2025-09-07 20:14:15 +12:00 | 178.68 KB | 19704" at bounding box center [146, 179] width 75 height 5
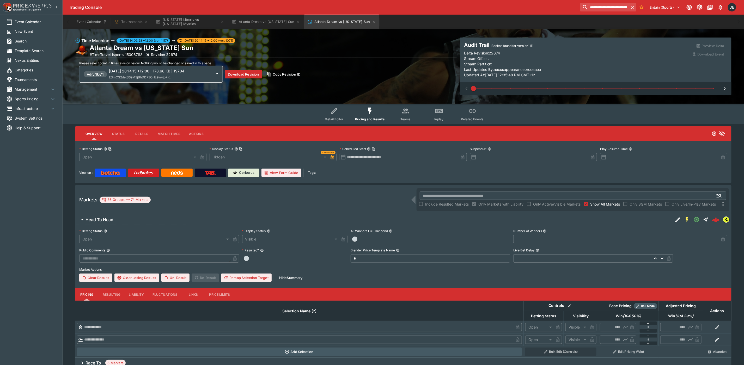
type input "****"
click at [143, 78] on span "ESmCS2detS69M3jBhDD73QHL9wyjbPK." at bounding box center [140, 77] width 62 height 4
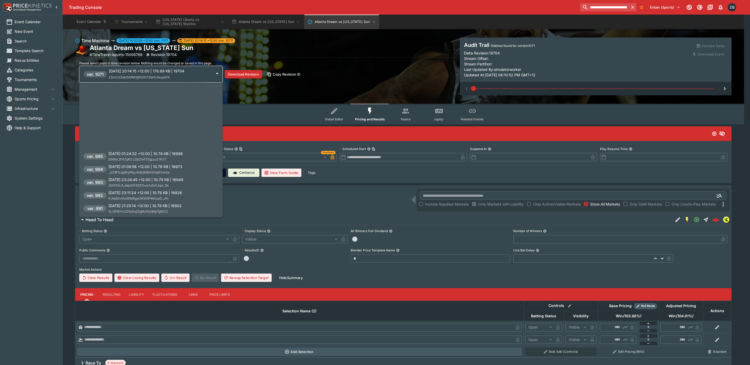
scroll to position [1615, 0]
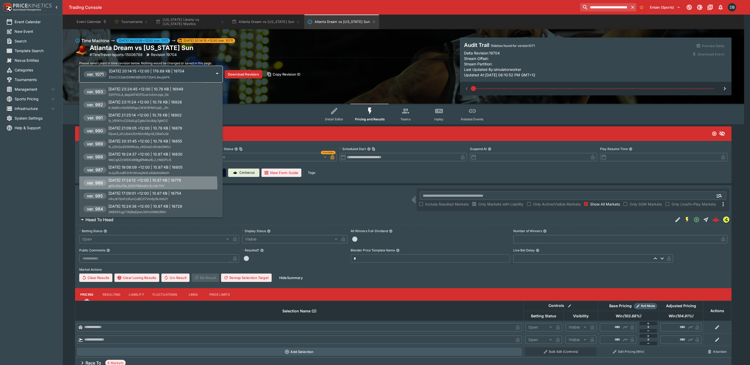
click at [142, 185] on span "gKEcRQJf3o_fj3Q17B8XdOr3Ltr9c7XY" at bounding box center [136, 186] width 56 height 4
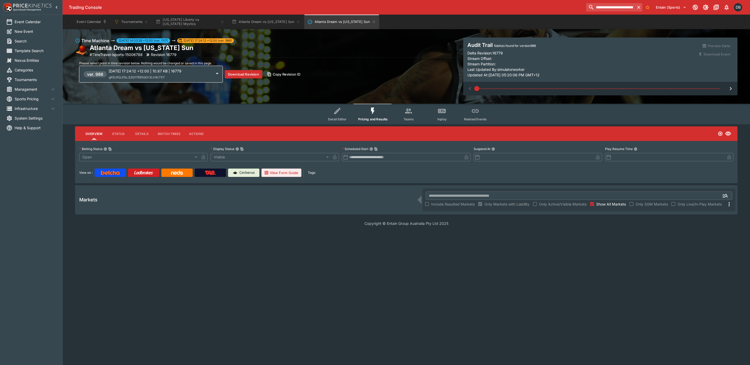
click at [137, 77] on span "gKEcRQJf3o_fj3Q17B8XdOr3Ltr9c7XY" at bounding box center [137, 77] width 56 height 4
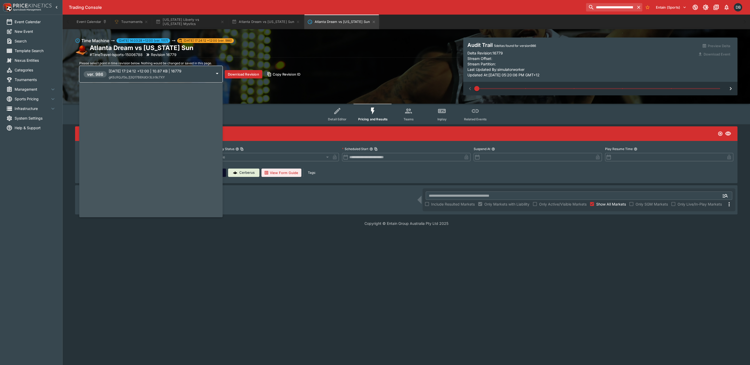
scroll to position [1707, 0]
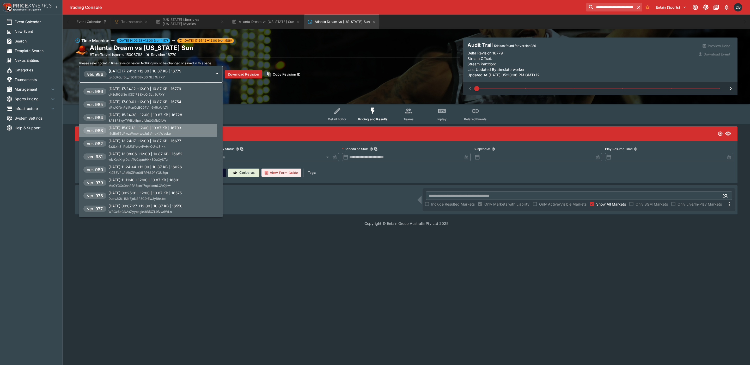
click at [137, 130] on div "2025-09-04 15:07:13 +12:00 | 10.87 KB | 16703 I4uiBeT5LPwzWmb4wcJu5VmqKtiWvoLp" at bounding box center [144, 130] width 73 height 11
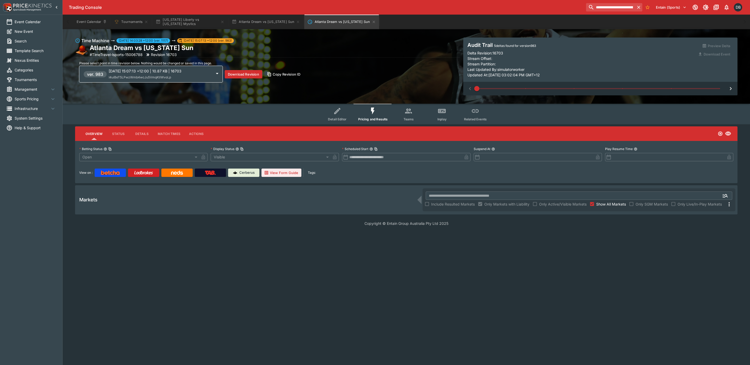
click at [139, 77] on span "I4uiBeT5LPwzWmb4wcJu5VmqKtiWvoLp" at bounding box center [140, 77] width 62 height 4
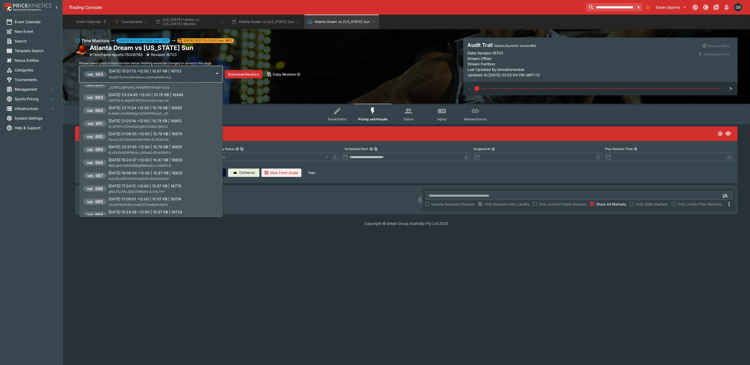
scroll to position [1590, 0]
click at [139, 108] on span "_UZ9FSJg9PyRfq_Hh8QEfMVSHpBYuh2a" at bounding box center [138, 108] width 61 height 4
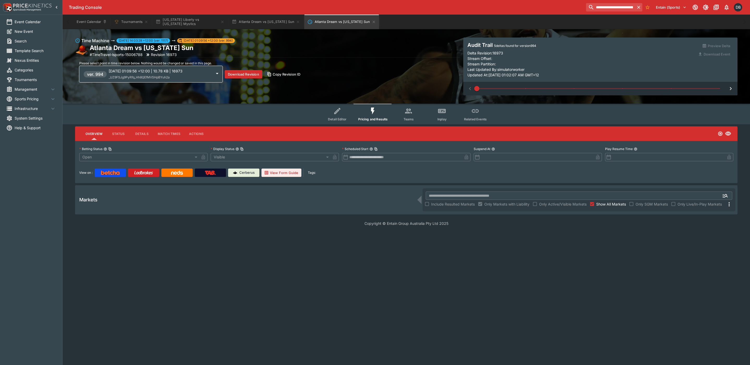
click at [132, 73] on p "2025-09-05 01:09:56 +12:00 | 10.78 KB | 16973" at bounding box center [160, 70] width 103 height 5
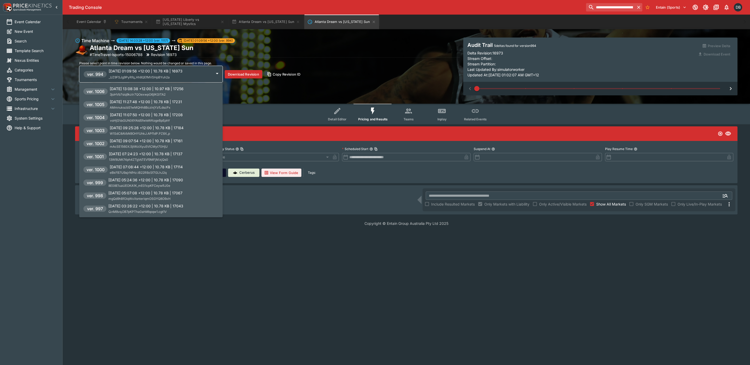
scroll to position [1329, 0]
click at [134, 151] on p "2025-09-05 15:28:30 +12:00 | 10.8 KB | 17387" at bounding box center [144, 153] width 71 height 5
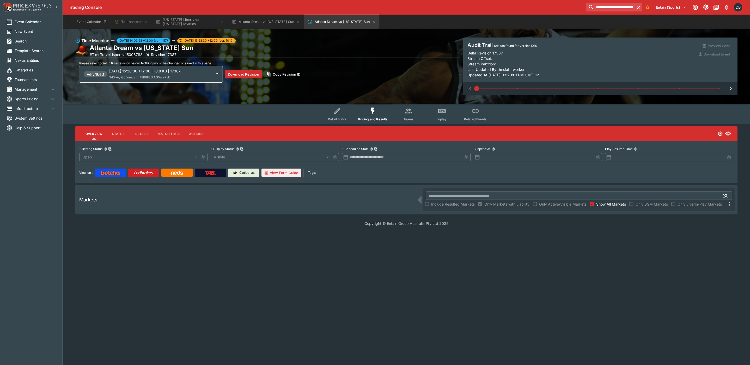
click at [140, 77] on span "34XyAyiG5Eumzvmnt8B8FLD.AG5wY7zE" at bounding box center [139, 77] width 61 height 4
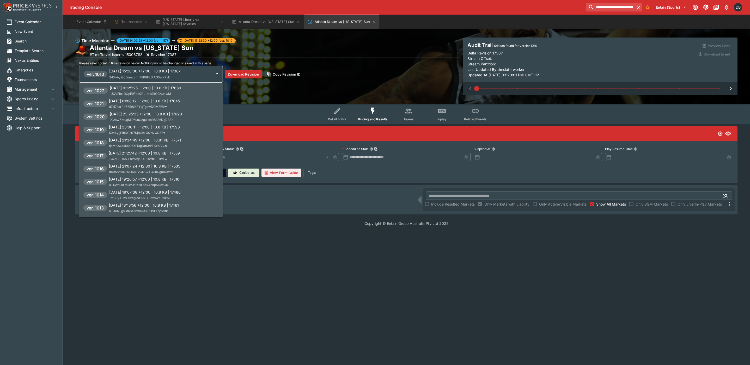
scroll to position [1238, 0]
click at [148, 115] on p "2025-09-05 23:25:35 +12:00 | 10.8 KB | 17620" at bounding box center [146, 114] width 72 height 5
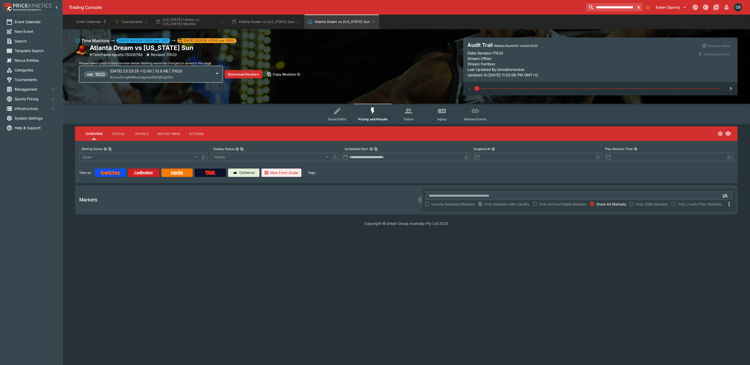
click at [133, 77] on span "9CmwZmugMl96uuOdgwlsoR8336DgDSEc" at bounding box center [142, 77] width 64 height 4
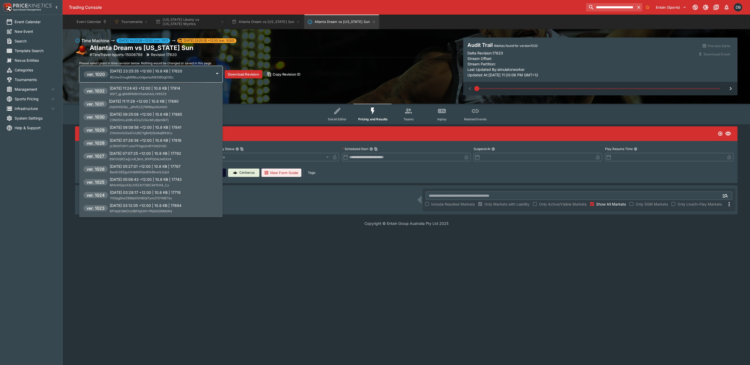
scroll to position [1107, 0]
click at [134, 91] on p "2025-09-06 11:24:43 +12:00 | 10.8 KB | 17914" at bounding box center [145, 88] width 70 height 5
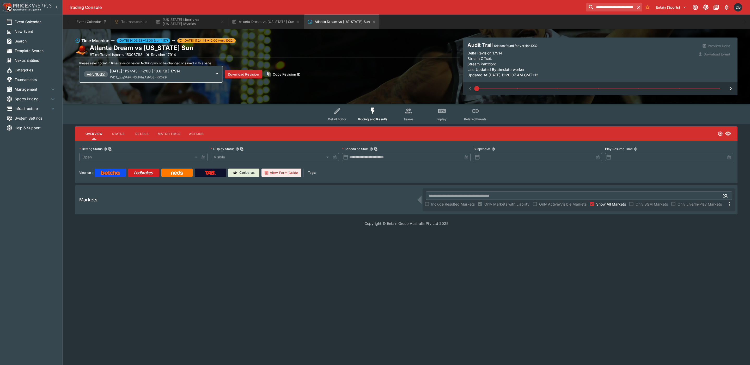
click at [137, 72] on p "2025-09-06 11:24:43 +12:00 | 10.8 KB | 17914" at bounding box center [161, 70] width 102 height 5
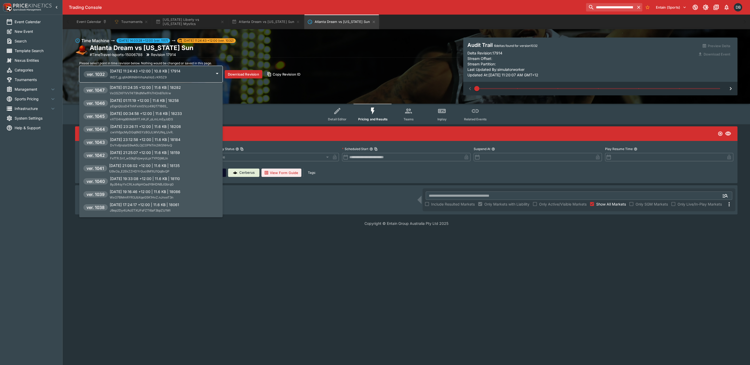
scroll to position [912, 0]
click at [138, 106] on span "yEignQIzoD4TnhFxmlS1cz49QT71B6S_" at bounding box center [139, 108] width 58 height 4
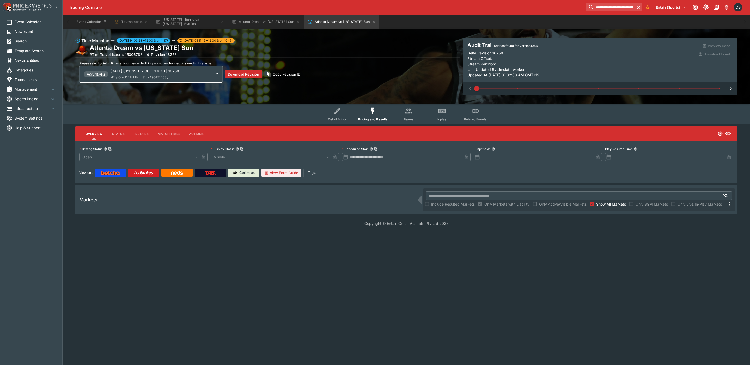
click at [136, 80] on div "2025-09-07 01:11:19 +12:00 | 11.6 KB | 18258 yEignQIzoD4TnhFxmlS1cz49QT71B6S_" at bounding box center [161, 74] width 102 height 12
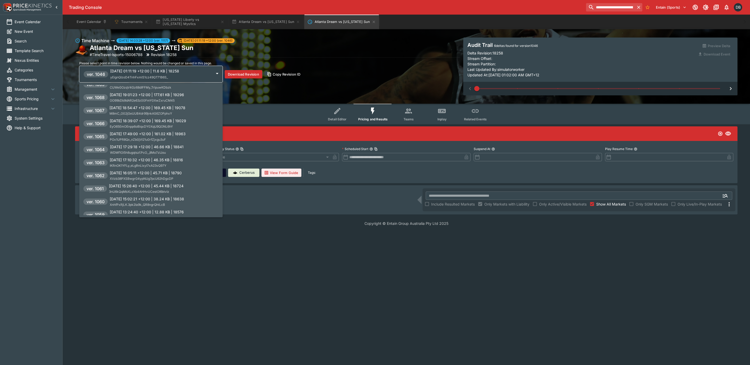
scroll to position [612, 0]
click at [132, 101] on p "2025-09-07 19:24:41 +12:00 | 177.6 KB | 19334" at bounding box center [146, 101] width 73 height 5
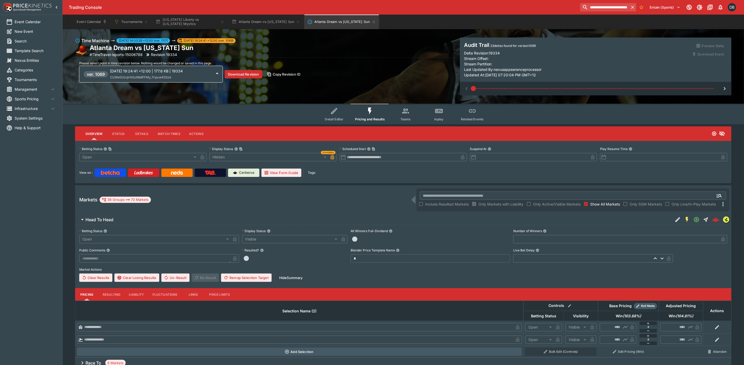
click at [139, 78] on span "CUWeGOzqV4Gz68dIFFMy_TrlpuwKDbzk" at bounding box center [141, 77] width 62 height 4
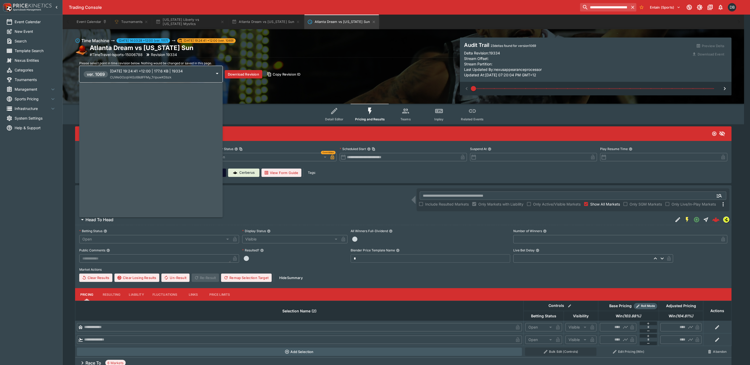
scroll to position [625, 0]
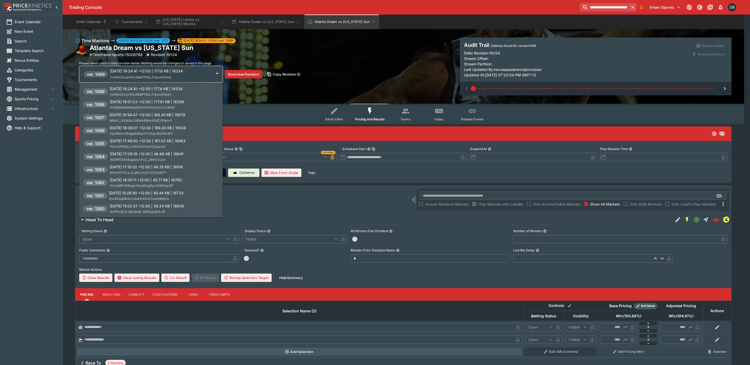
click at [135, 208] on div "2025-09-07 15:02:21 +12:00 | 38.24 KB | 18638 XnhfPxRjLK.3pk2Ia9k_QR8ngrQhtLcB" at bounding box center [147, 208] width 74 height 11
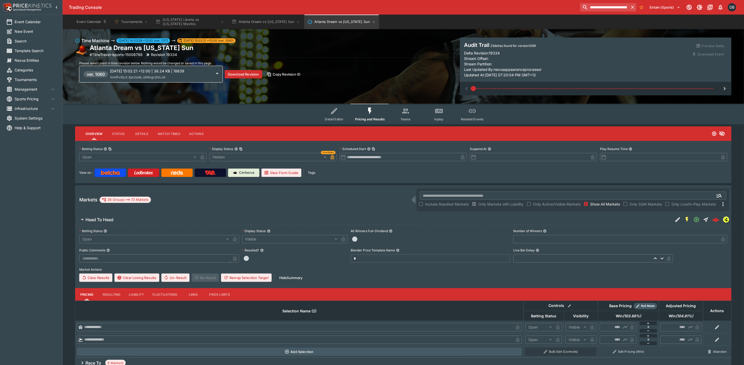
type input "*******"
type input "**********"
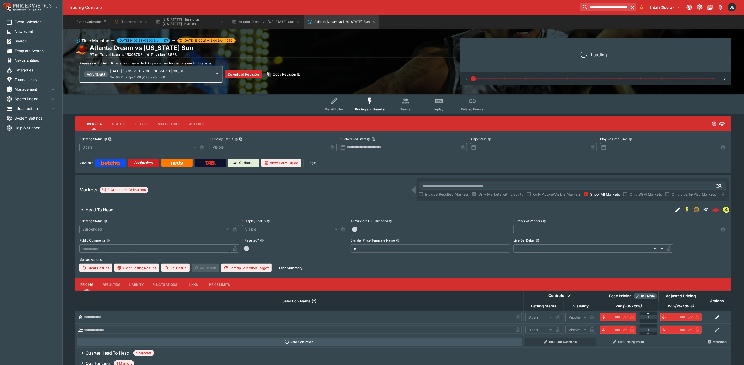
type input "****"
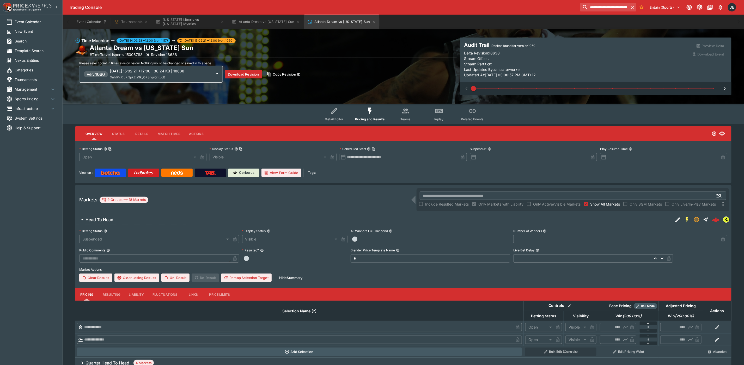
click at [133, 64] on span "Please select point in time revision below. Nothing would be changed or saved i…" at bounding box center [145, 63] width 133 height 4
click at [134, 73] on p "2025-09-07 15:02:21 +12:00 | 38.24 KB | 18638" at bounding box center [161, 70] width 102 height 5
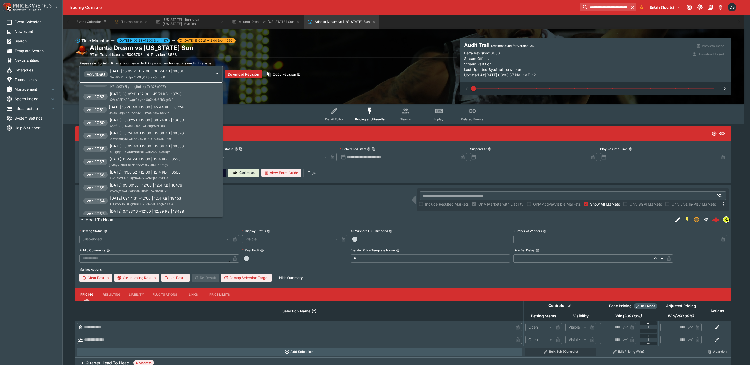
scroll to position [665, 0]
click at [129, 121] on span "WDMf1Oi5h8ugqtszf.PcO__8Mo7zIJou" at bounding box center [138, 121] width 56 height 4
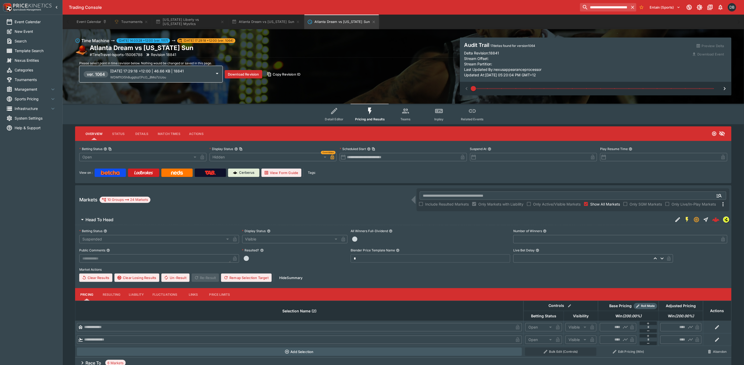
click at [132, 72] on p "2025-09-07 17:29:18 +12:00 | 46.66 KB | 18841" at bounding box center [161, 70] width 102 height 5
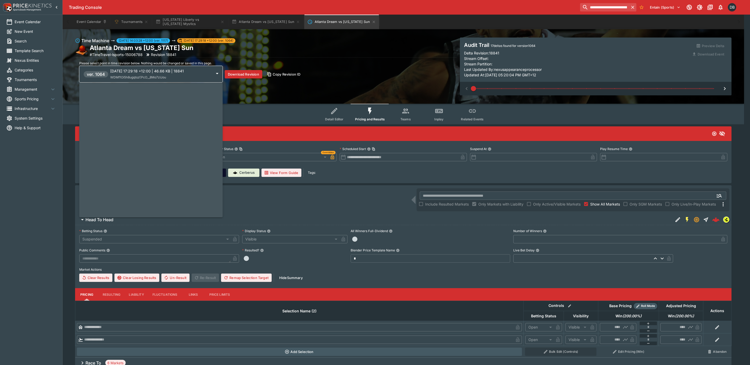
scroll to position [691, 0]
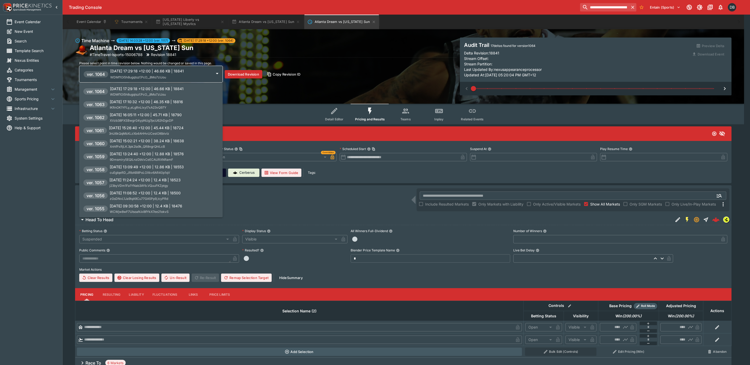
click at [126, 106] on span "IKRnOK1YFLy_eLgRnLlxyI7xA23vQ97Y" at bounding box center [138, 108] width 57 height 4
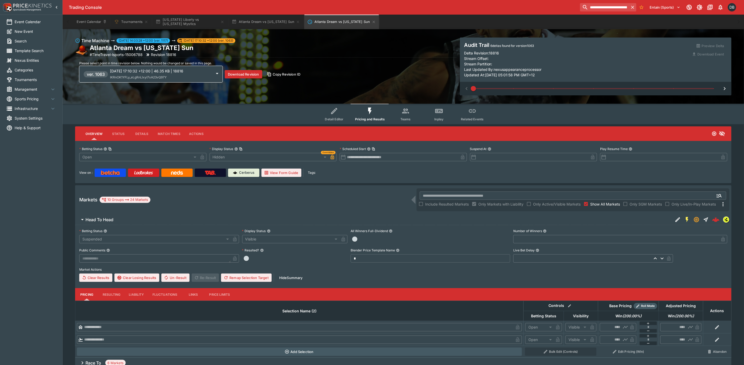
click at [128, 69] on p "2025-09-07 17:10:32 +12:00 | 46.35 KB | 18816" at bounding box center [161, 70] width 102 height 5
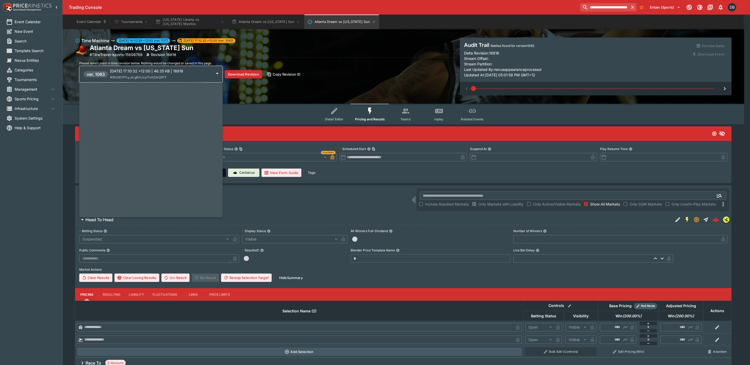
scroll to position [704, 0]
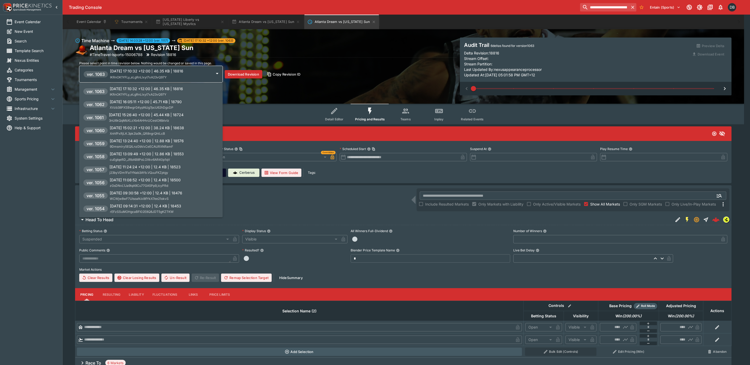
click at [126, 106] on span "XVzb38PXSBwgrG4ypNUg7pcU62hDgxDP" at bounding box center [142, 108] width 64 height 4
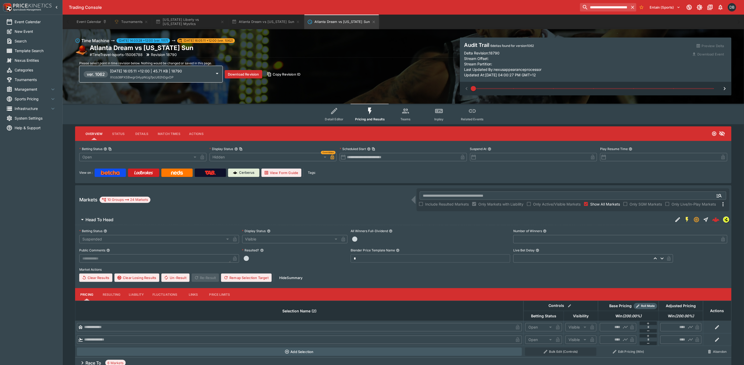
click at [129, 75] on span "XVzb38PXSBwgrG4ypNUg7pcU62hDgxDP" at bounding box center [142, 77] width 64 height 4
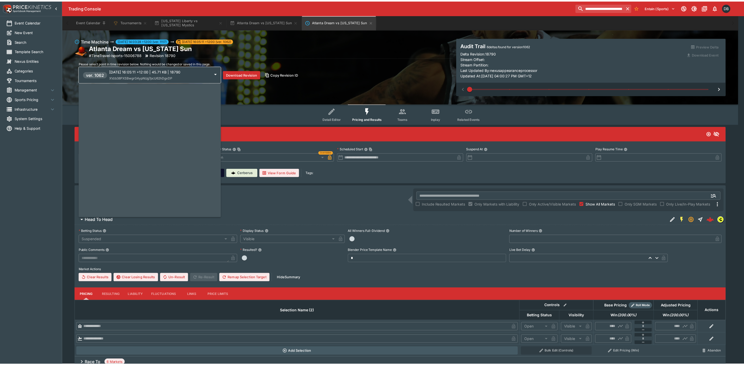
scroll to position [716, 0]
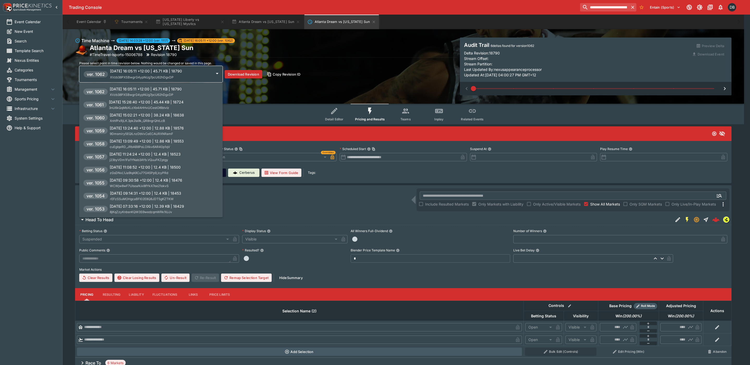
click at [128, 107] on span "3nU6kQqMbXLzXb4AHHvUCestOI6btvIz" at bounding box center [139, 108] width 60 height 4
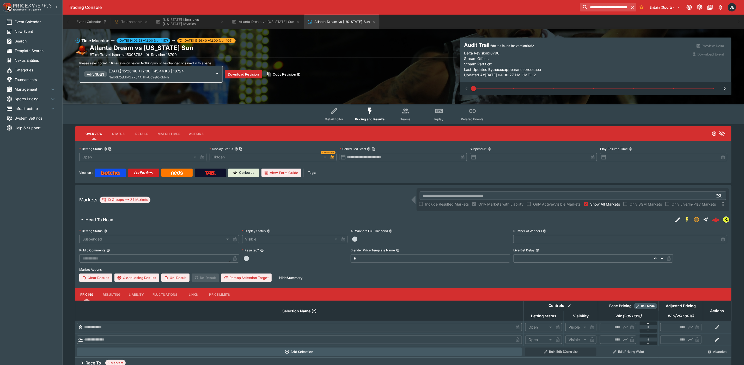
type input "*******"
click at [493, 88] on span at bounding box center [593, 88] width 240 height 1
click at [528, 88] on span at bounding box center [593, 89] width 240 height 8
click at [562, 88] on span at bounding box center [593, 88] width 240 height 1
drag, startPoint x: 600, startPoint y: 88, endPoint x: 608, endPoint y: 88, distance: 7.8
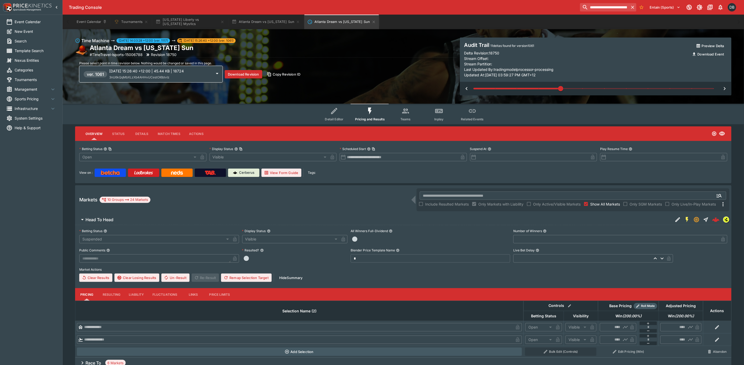
click at [601, 88] on span at bounding box center [593, 88] width 240 height 1
type input "*"
type input "******"
click at [636, 89] on span at bounding box center [593, 88] width 240 height 1
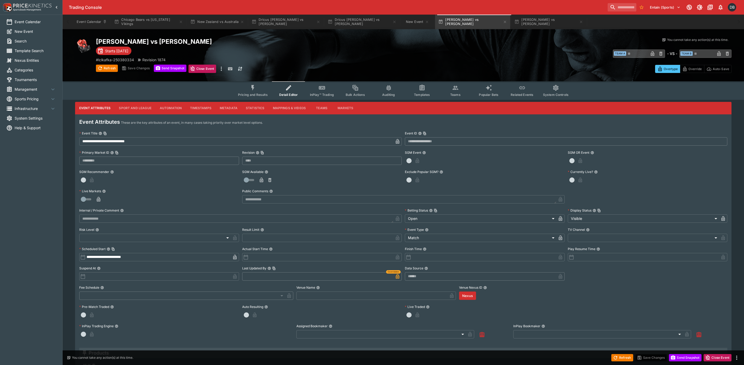
scroll to position [143, 0]
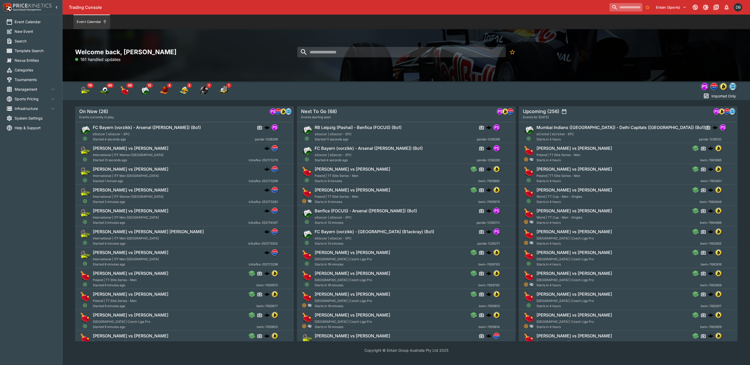
click at [616, 5] on input "search" at bounding box center [625, 7] width 33 height 8
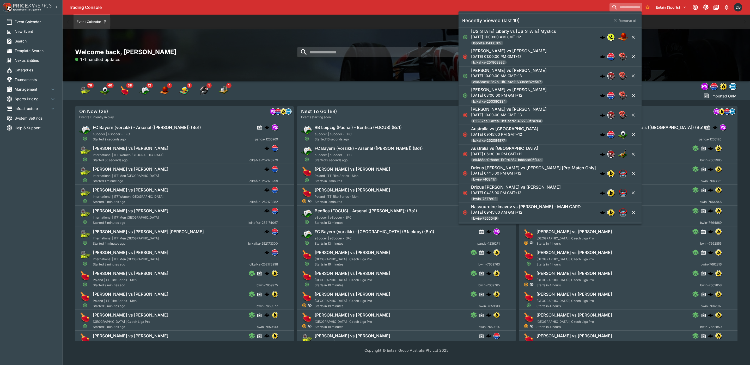
paste input "**********"
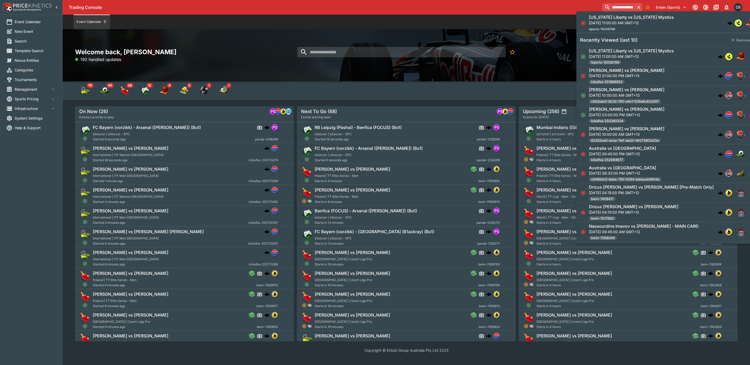
type input "**********"
click at [615, 19] on h6 "[US_STATE] Liberty vs [US_STATE] Mystics" at bounding box center [631, 17] width 85 height 5
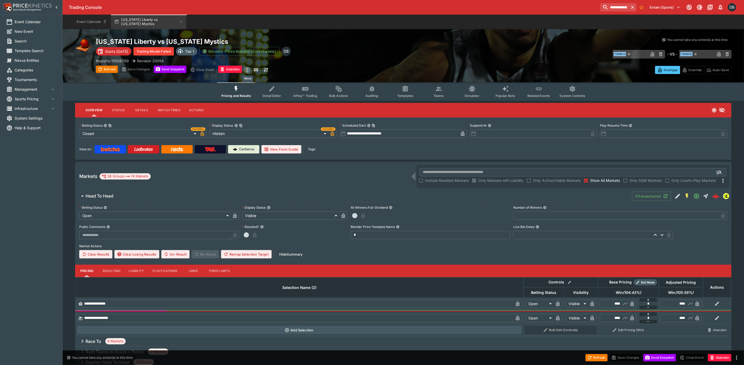
click at [247, 67] on icon "more" at bounding box center [247, 70] width 6 height 6
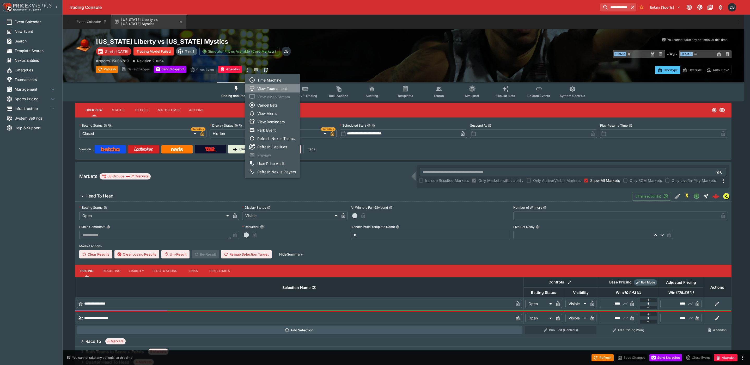
click at [261, 88] on li "View Tournament" at bounding box center [272, 88] width 55 height 8
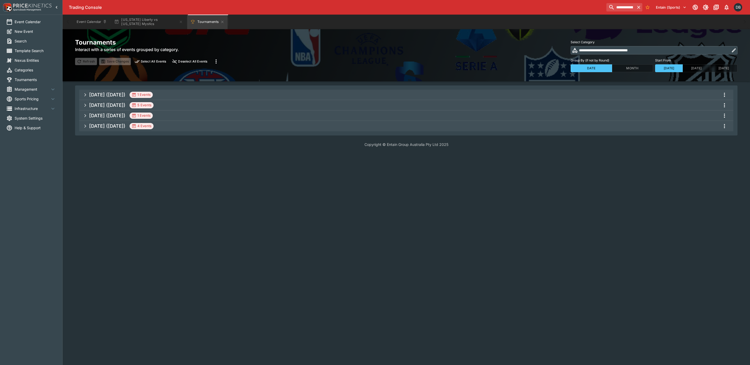
click at [187, 103] on span "Sep 2025 (2025-09-10) 5 Events" at bounding box center [409, 105] width 640 height 9
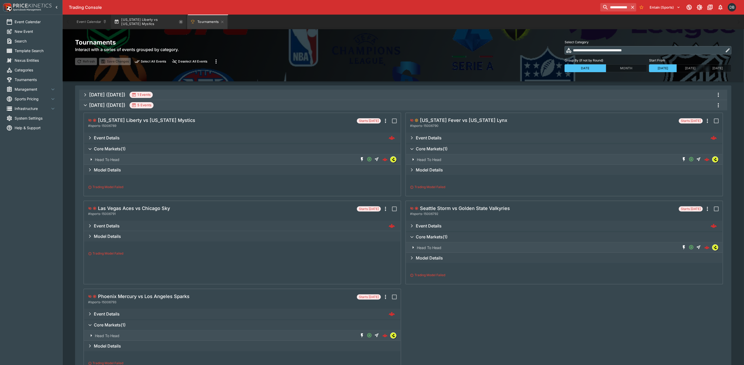
click at [181, 21] on icon "button" at bounding box center [181, 22] width 2 height 2
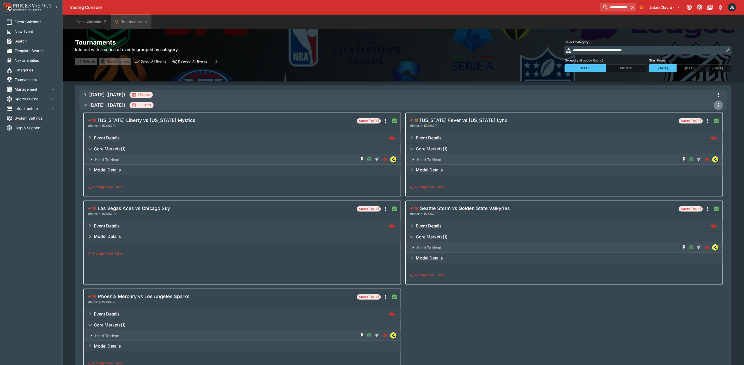
click at [717, 105] on icon "more" at bounding box center [718, 105] width 6 height 6
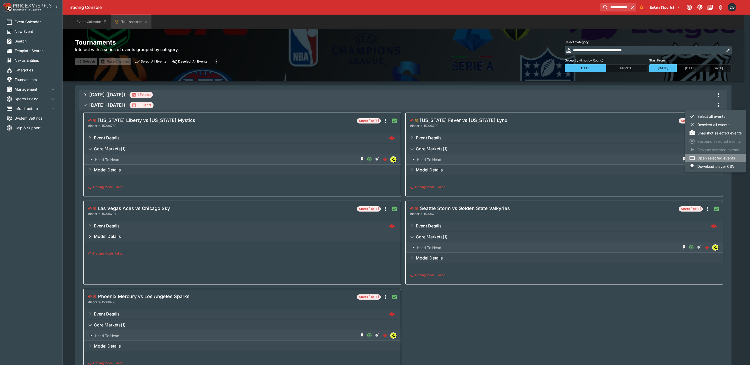
click at [708, 159] on li "Open selected events" at bounding box center [715, 158] width 61 height 8
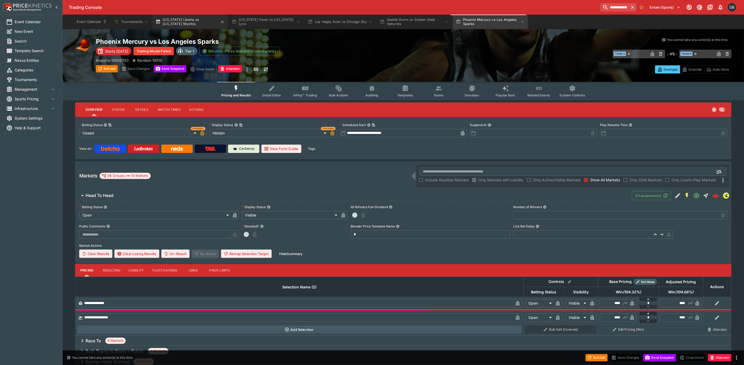
click at [179, 22] on button "[US_STATE] Liberty vs [US_STATE] Mystics" at bounding box center [189, 22] width 75 height 15
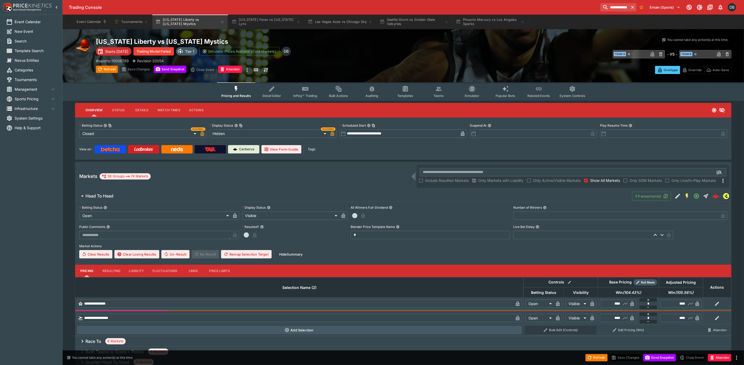
click at [437, 95] on span "Teams" at bounding box center [438, 96] width 10 height 4
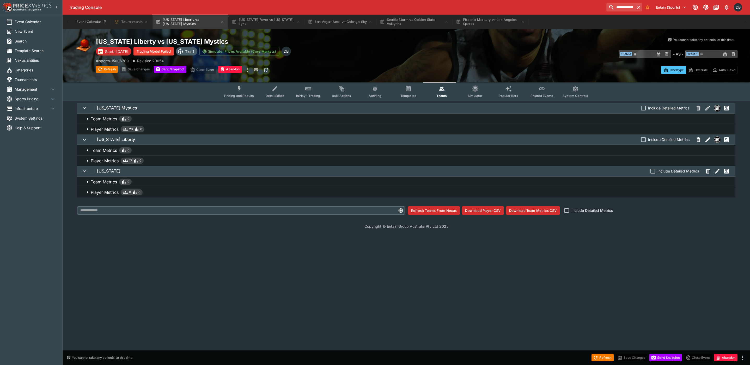
click at [244, 94] on span "Pricing and Results" at bounding box center [239, 96] width 30 height 4
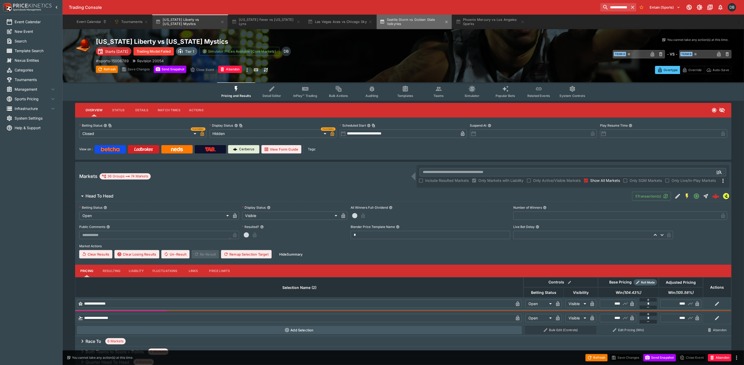
click at [404, 23] on button "Seattle Storm vs Golden State Valkyries" at bounding box center [414, 22] width 75 height 15
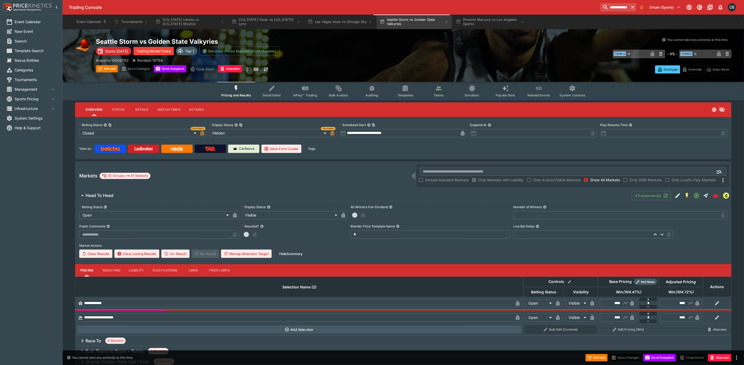
click at [434, 91] on button "Teams" at bounding box center [438, 91] width 33 height 19
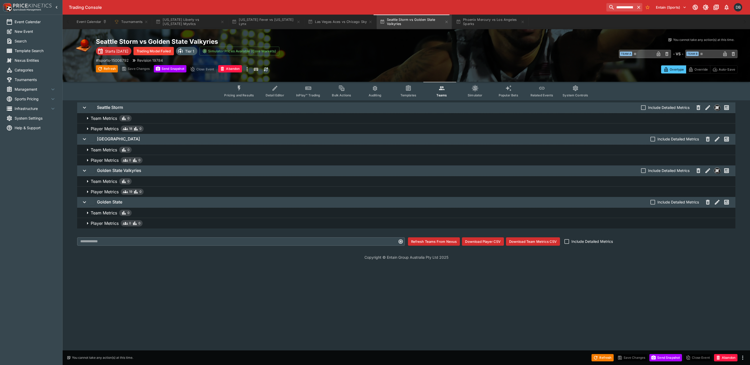
click at [235, 94] on span "Pricing and Results" at bounding box center [239, 95] width 30 height 4
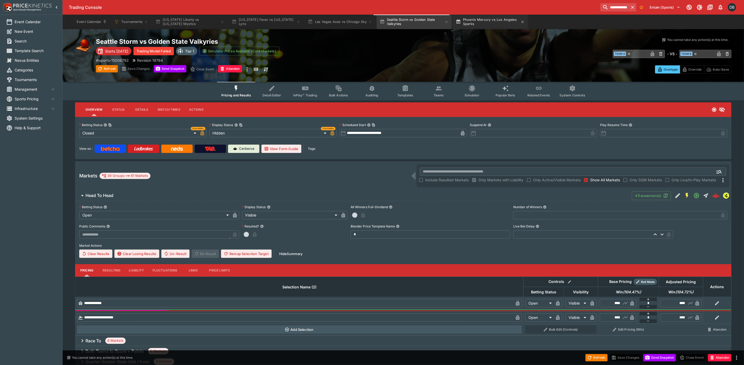
click at [468, 23] on button "Phoenix Mercury vs Los Angeles Sparks" at bounding box center [490, 22] width 75 height 15
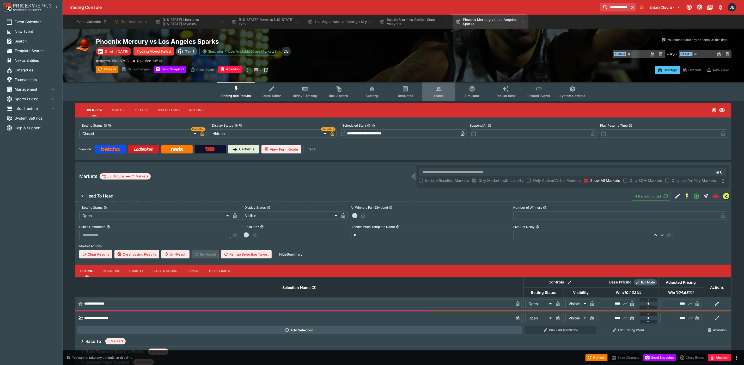
click at [433, 93] on button "Teams" at bounding box center [438, 91] width 33 height 19
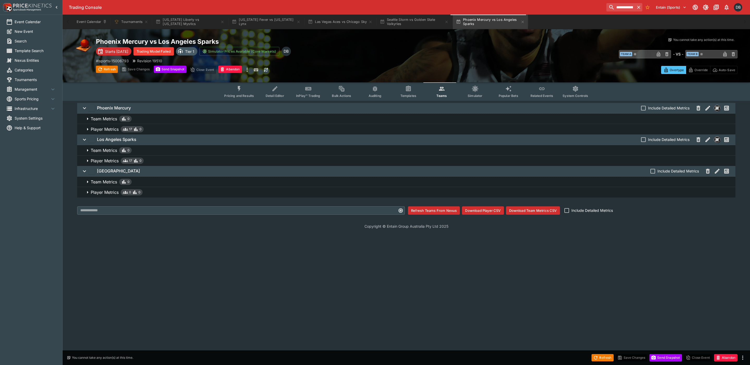
click at [239, 92] on button "Pricing and Results" at bounding box center [239, 91] width 38 height 19
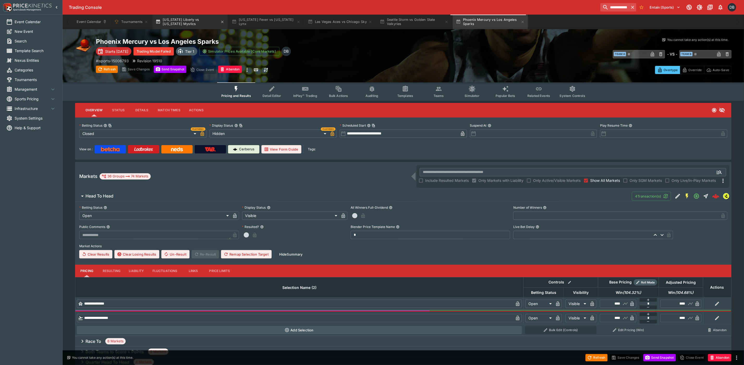
click at [164, 23] on button "[US_STATE] Liberty vs [US_STATE] Mystics" at bounding box center [189, 22] width 75 height 15
click at [444, 90] on button "Teams" at bounding box center [438, 91] width 33 height 19
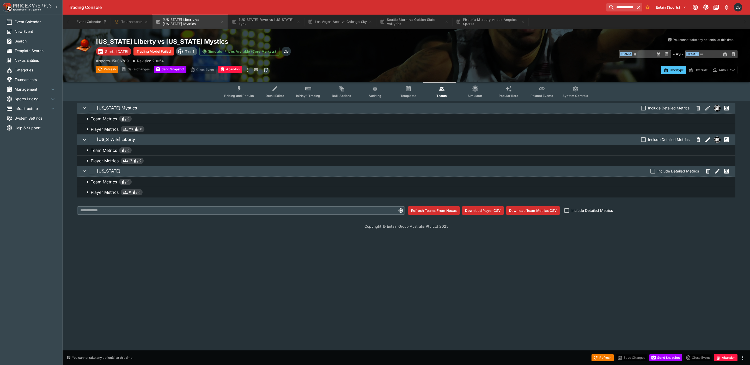
click at [239, 91] on icon "Event type filters" at bounding box center [239, 88] width 7 height 7
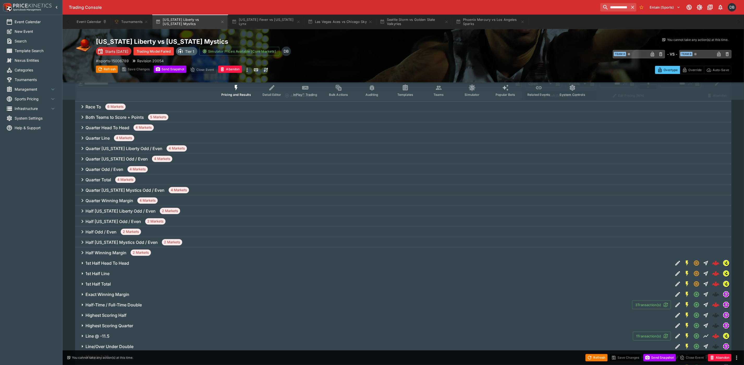
scroll to position [354, 0]
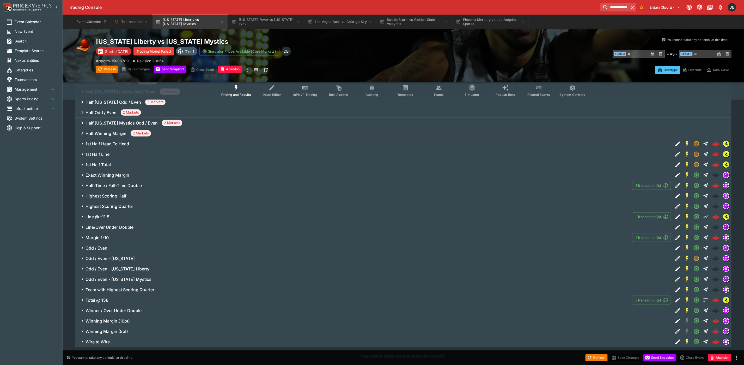
click at [112, 332] on h6 "Winning Margin (5pt)" at bounding box center [106, 331] width 42 height 5
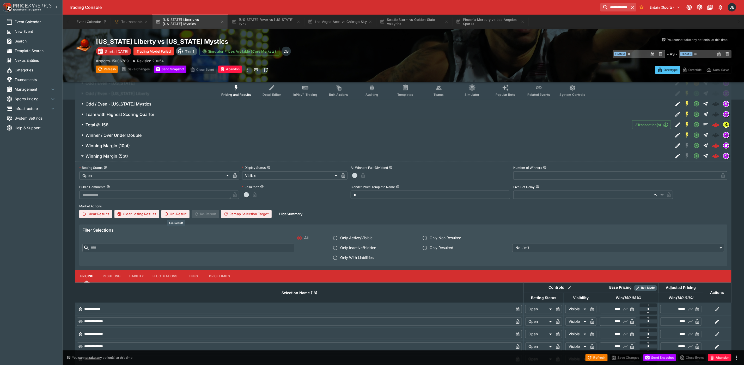
scroll to position [508, 0]
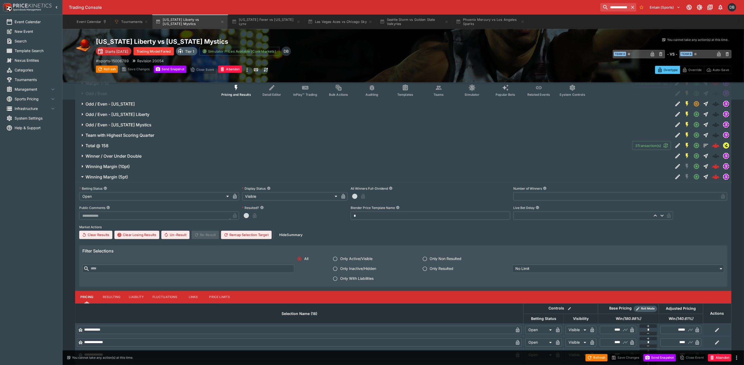
click at [118, 165] on h6 "Winning Margin (10pt)" at bounding box center [107, 166] width 44 height 5
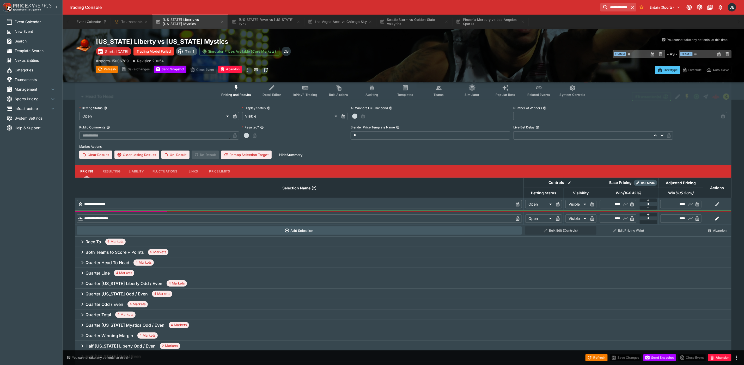
scroll to position [0, 0]
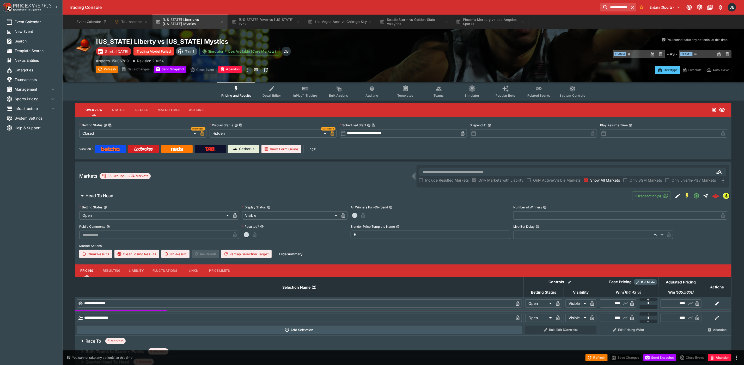
click at [438, 93] on button "Teams" at bounding box center [438, 91] width 33 height 19
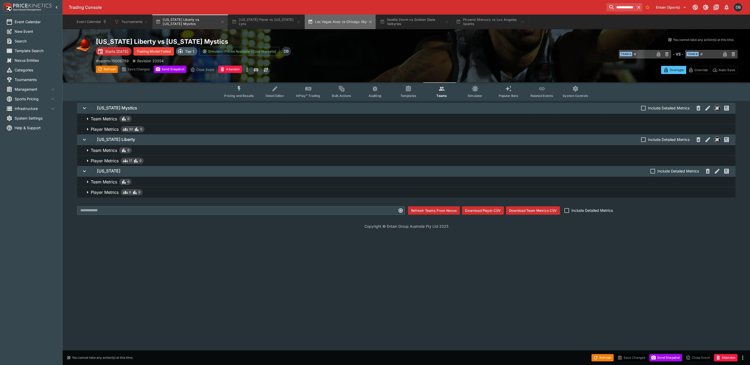
click at [329, 23] on button "Las Vegas Aces vs Chicago Sky" at bounding box center [340, 22] width 71 height 15
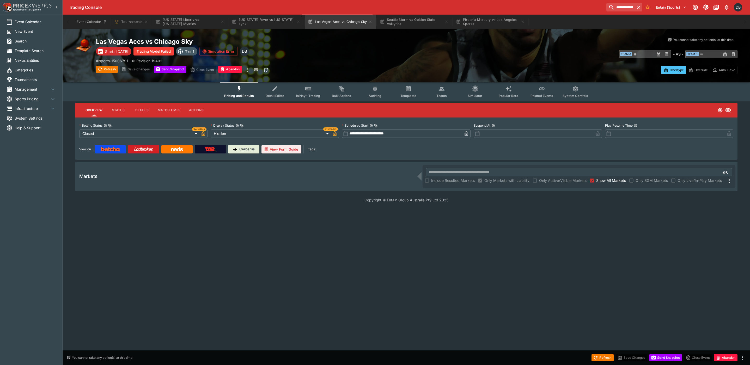
click at [443, 91] on icon "Event type filters" at bounding box center [441, 88] width 7 height 7
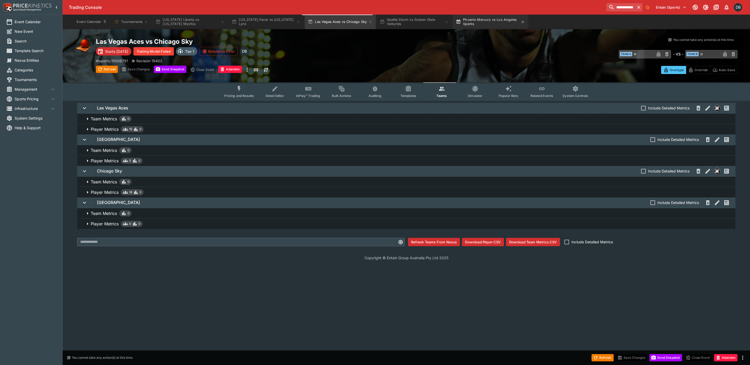
click at [473, 24] on button "Phoenix Mercury vs Los Angeles Sparks" at bounding box center [490, 22] width 75 height 15
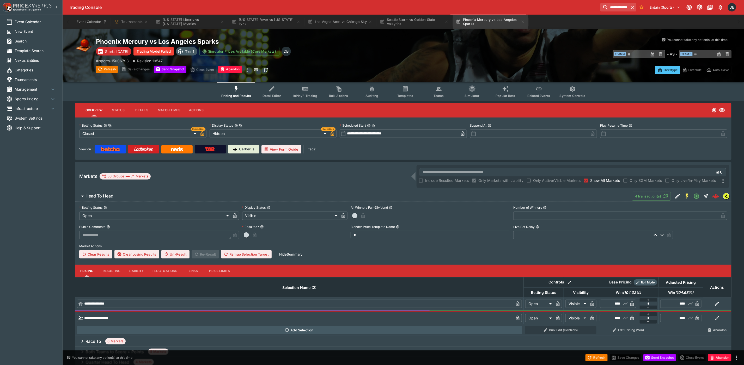
click at [438, 94] on span "Teams" at bounding box center [438, 96] width 10 height 4
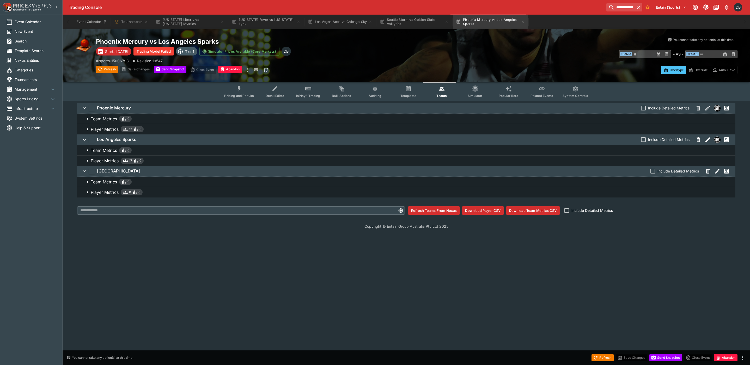
click at [185, 190] on span "Player Metrics 0 0" at bounding box center [411, 192] width 640 height 6
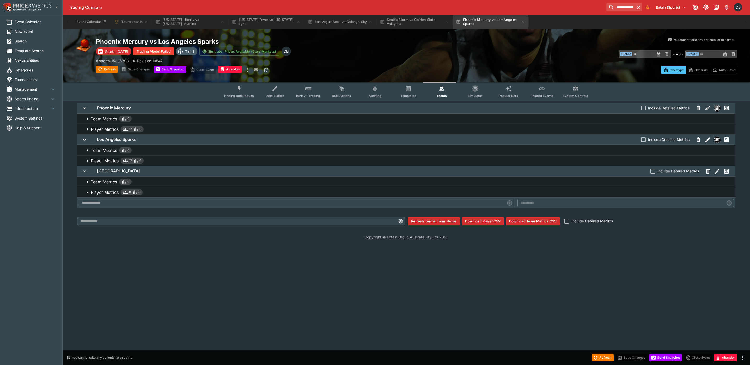
click at [193, 159] on span "Player Metrics 17 0" at bounding box center [411, 161] width 640 height 6
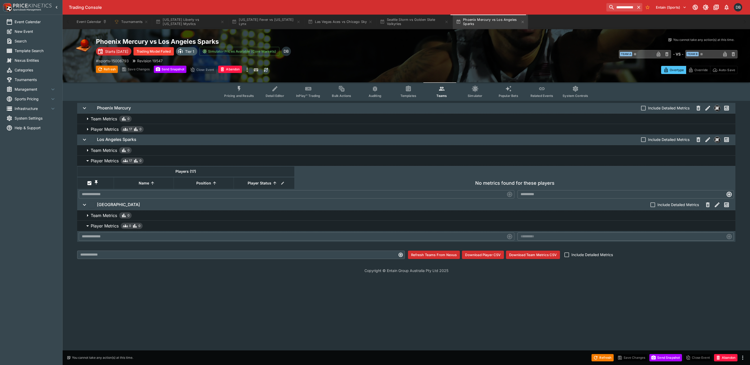
click at [185, 127] on span "Player Metrics 17 0" at bounding box center [411, 129] width 640 height 6
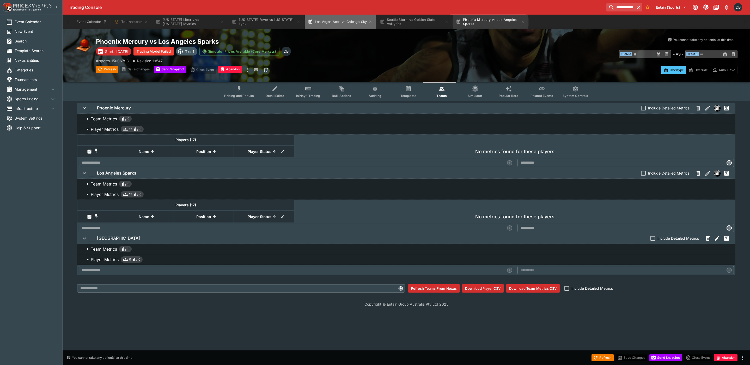
click at [346, 21] on button "Las Vegas Aces vs Chicago Sky" at bounding box center [340, 22] width 71 height 15
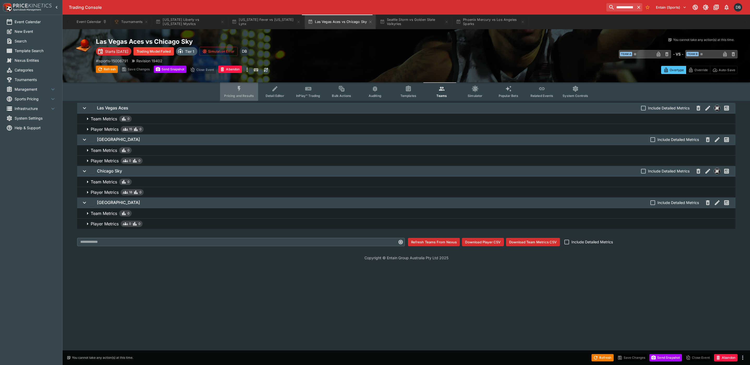
click at [241, 95] on span "Pricing and Results" at bounding box center [239, 96] width 30 height 4
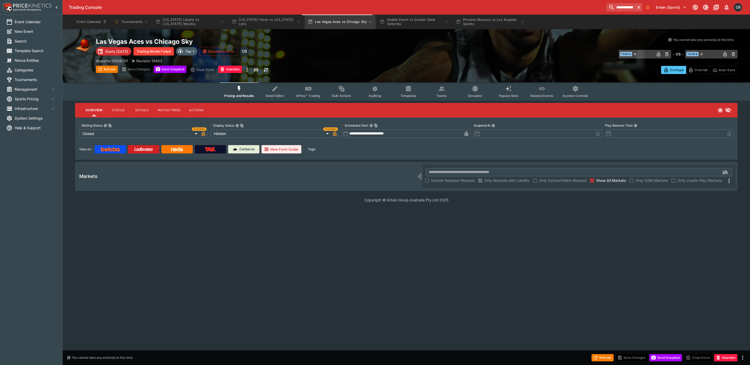
click at [245, 91] on button "Pricing and Results" at bounding box center [239, 91] width 38 height 19
click at [397, 24] on button "Seattle Storm vs Golden State Valkyries" at bounding box center [414, 22] width 75 height 15
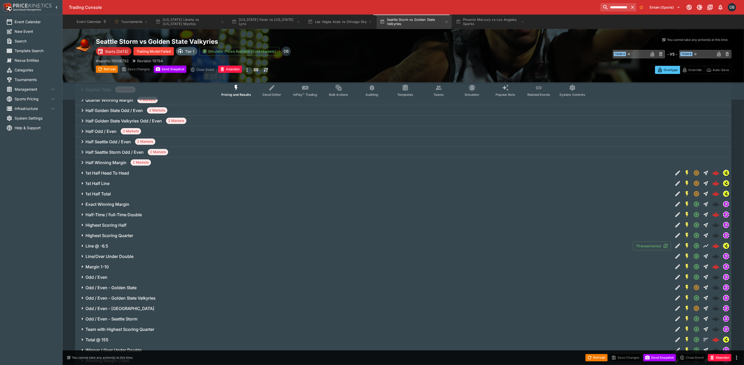
scroll to position [385, 0]
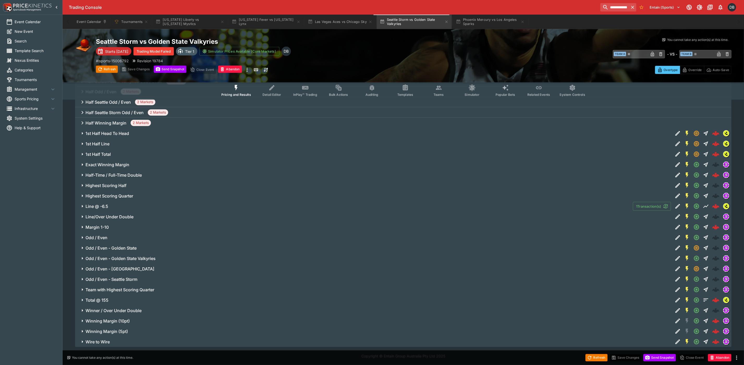
click at [160, 319] on span "Winning Margin (10pt)" at bounding box center [376, 320] width 583 height 5
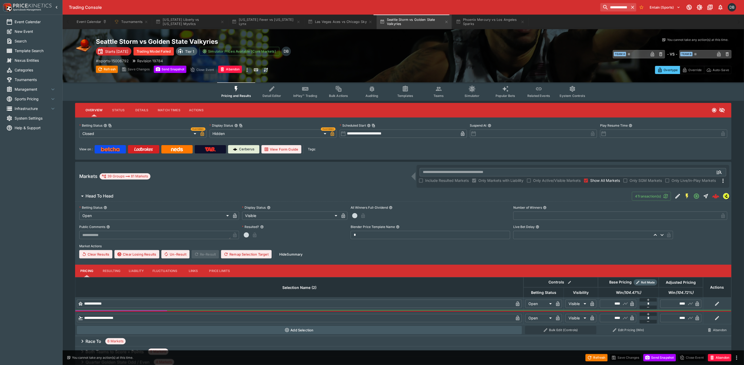
scroll to position [117, 0]
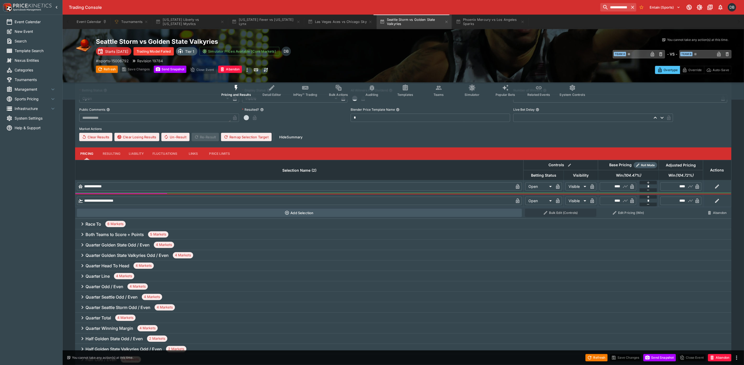
click at [235, 235] on div "Both Teams to Score + Points 5 Markets" at bounding box center [403, 234] width 656 height 10
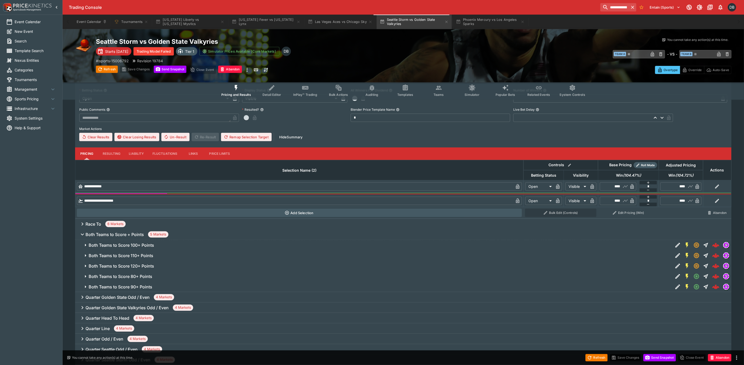
click at [202, 244] on span "Both Teams to Score 100+ Points" at bounding box center [379, 245] width 580 height 5
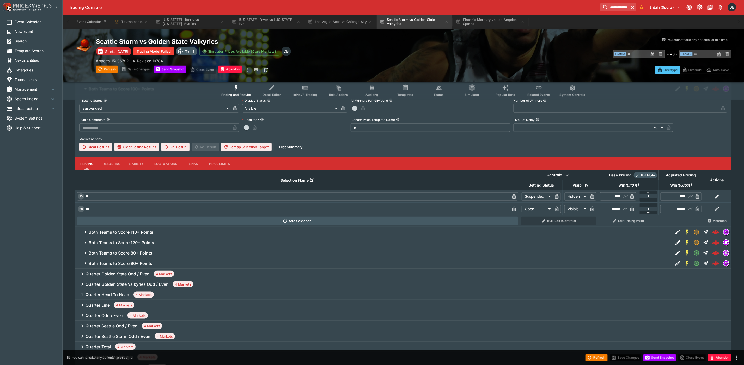
scroll to position [156, 0]
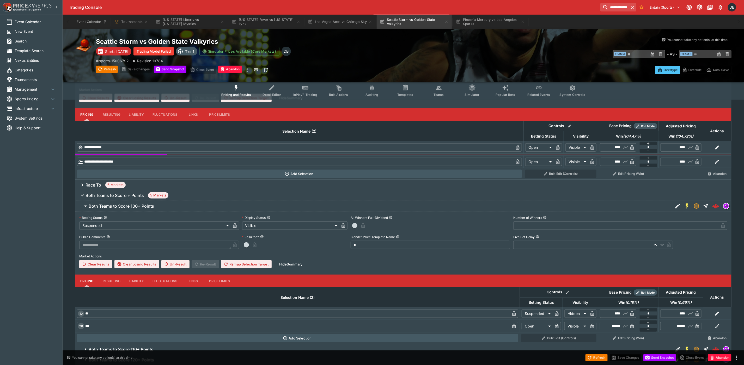
click at [179, 185] on div "Race To 6 Markets" at bounding box center [403, 185] width 656 height 10
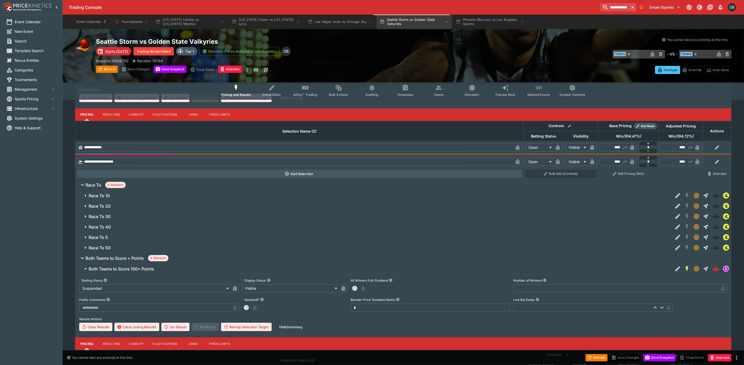
click at [172, 196] on span "Race To 10" at bounding box center [379, 195] width 580 height 5
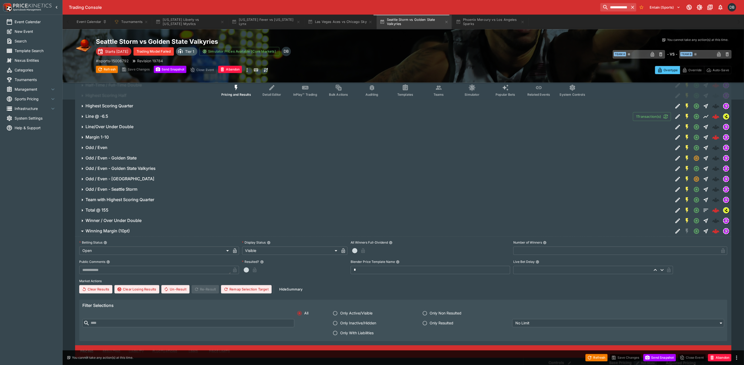
scroll to position [860, 0]
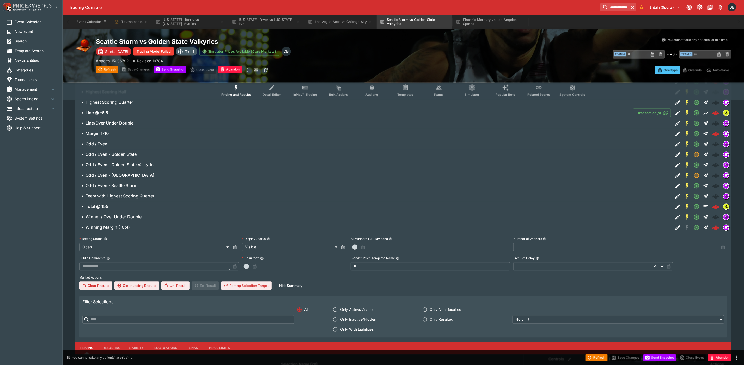
click at [129, 132] on span "Margin 1-10" at bounding box center [376, 133] width 583 height 5
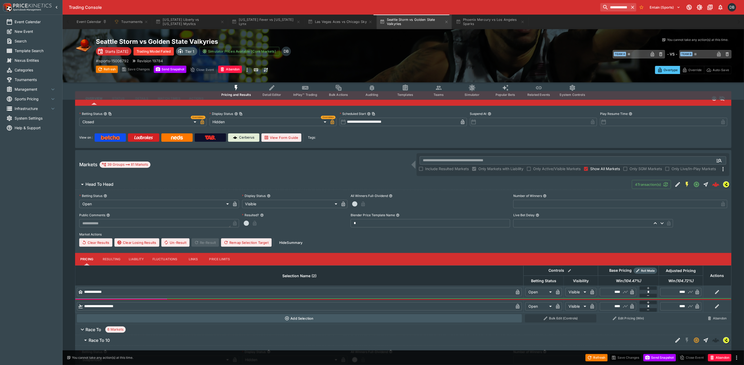
scroll to position [0, 0]
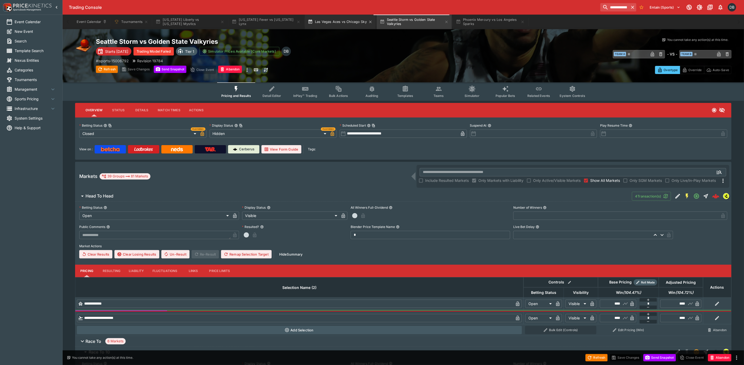
click at [326, 21] on button "Las Vegas Aces vs Chicago Sky" at bounding box center [340, 22] width 71 height 15
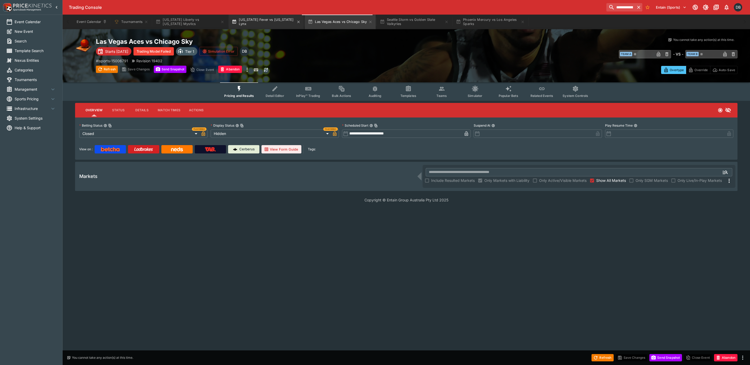
click at [264, 23] on button "[US_STATE] Fever vs [US_STATE] Lynx" at bounding box center [266, 22] width 75 height 15
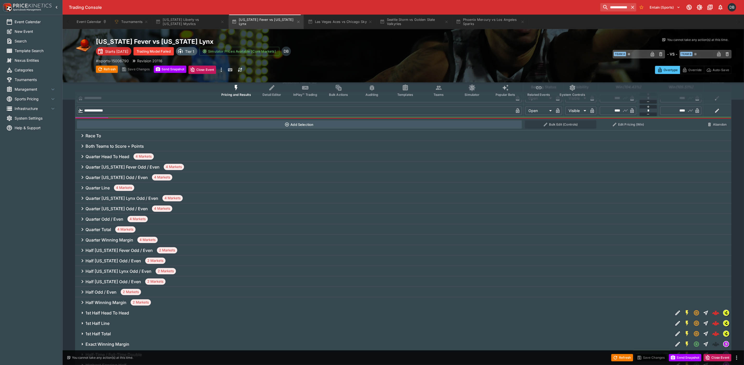
scroll to position [375, 0]
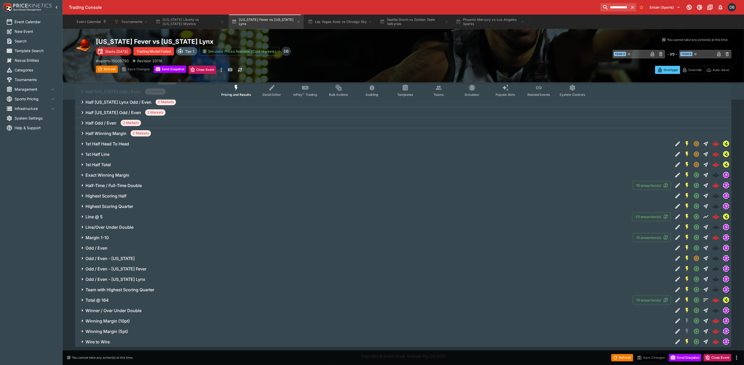
click at [134, 320] on span "Winning Margin (10pt)" at bounding box center [376, 320] width 583 height 5
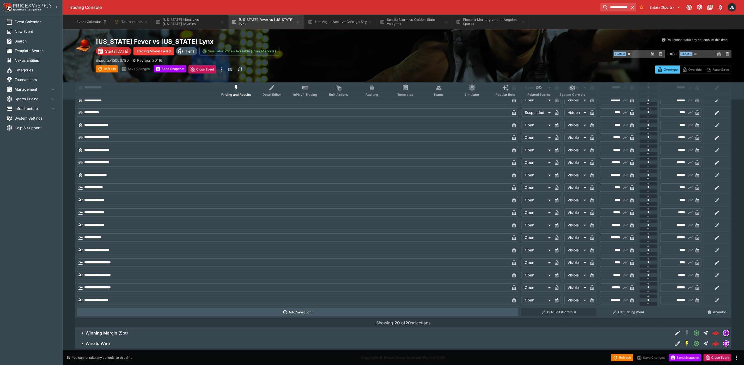
scroll to position [789, 0]
click at [214, 341] on span "Wire to Wire" at bounding box center [376, 341] width 583 height 5
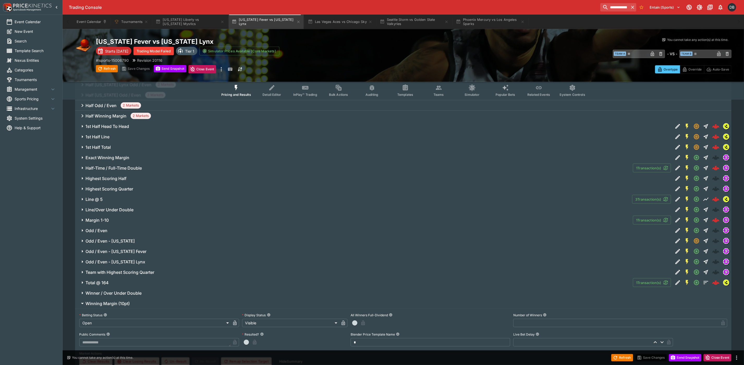
scroll to position [256, 0]
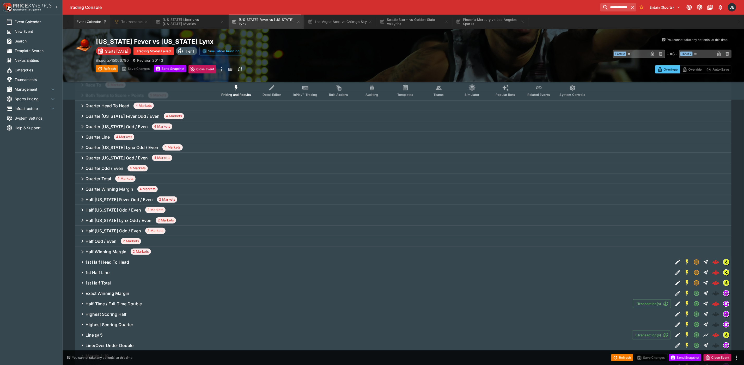
type input "****"
